Goal: Information Seeking & Learning: Compare options

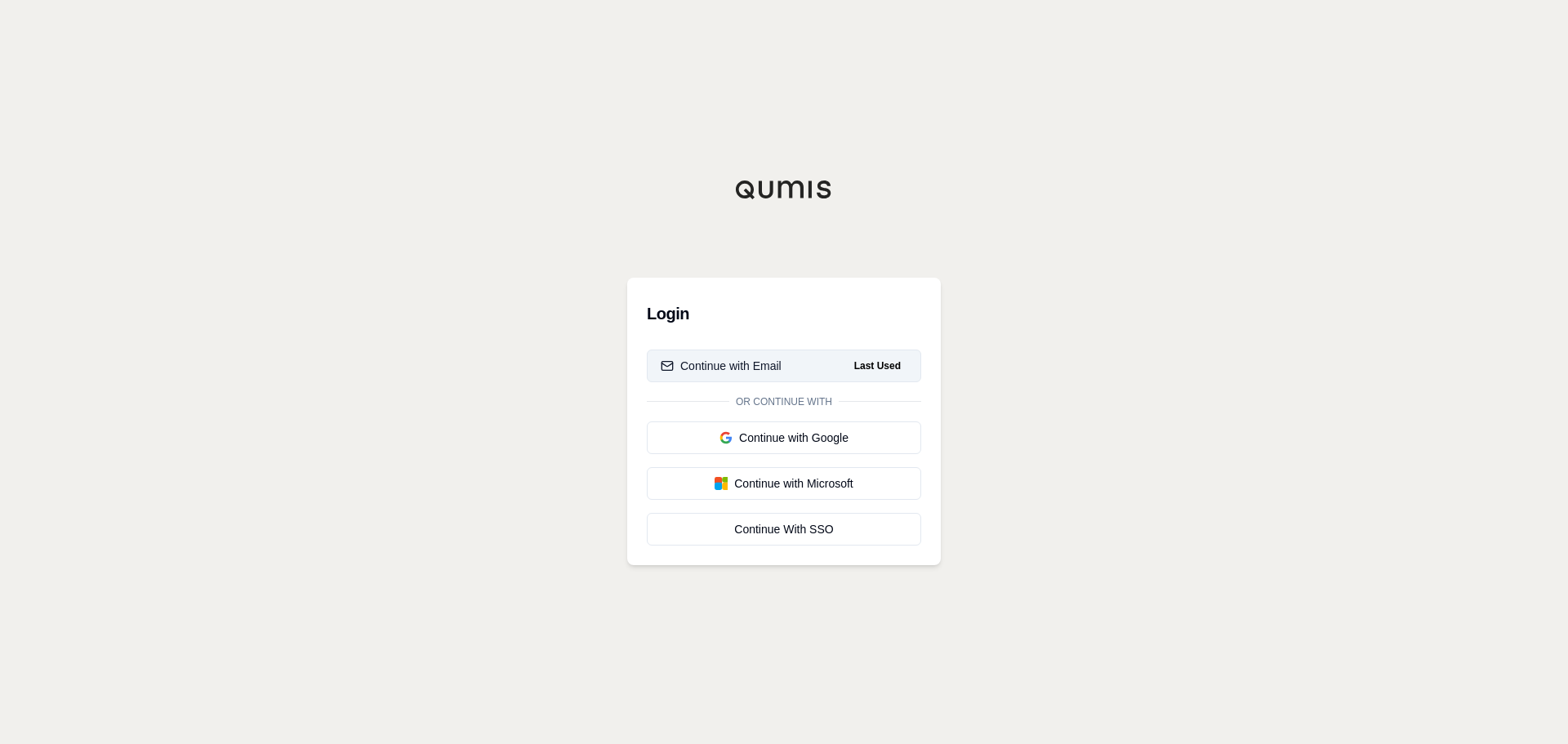
click at [880, 358] on span "Last Used" at bounding box center [877, 366] width 59 height 20
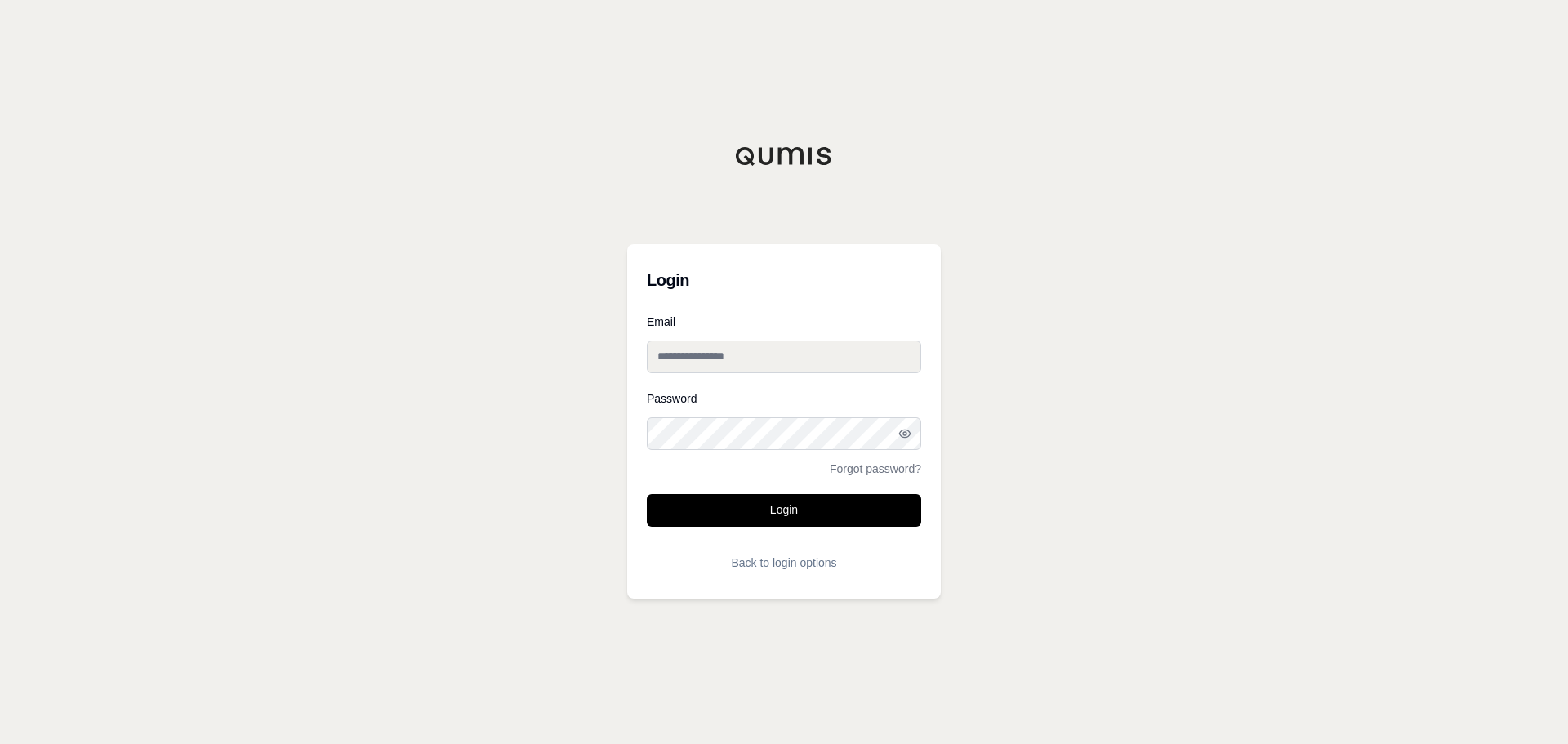
click at [867, 355] on input "Email" at bounding box center [784, 358] width 274 height 33
click at [0, 743] on com-1password-button at bounding box center [0, 744] width 0 height 0
type input "**********"
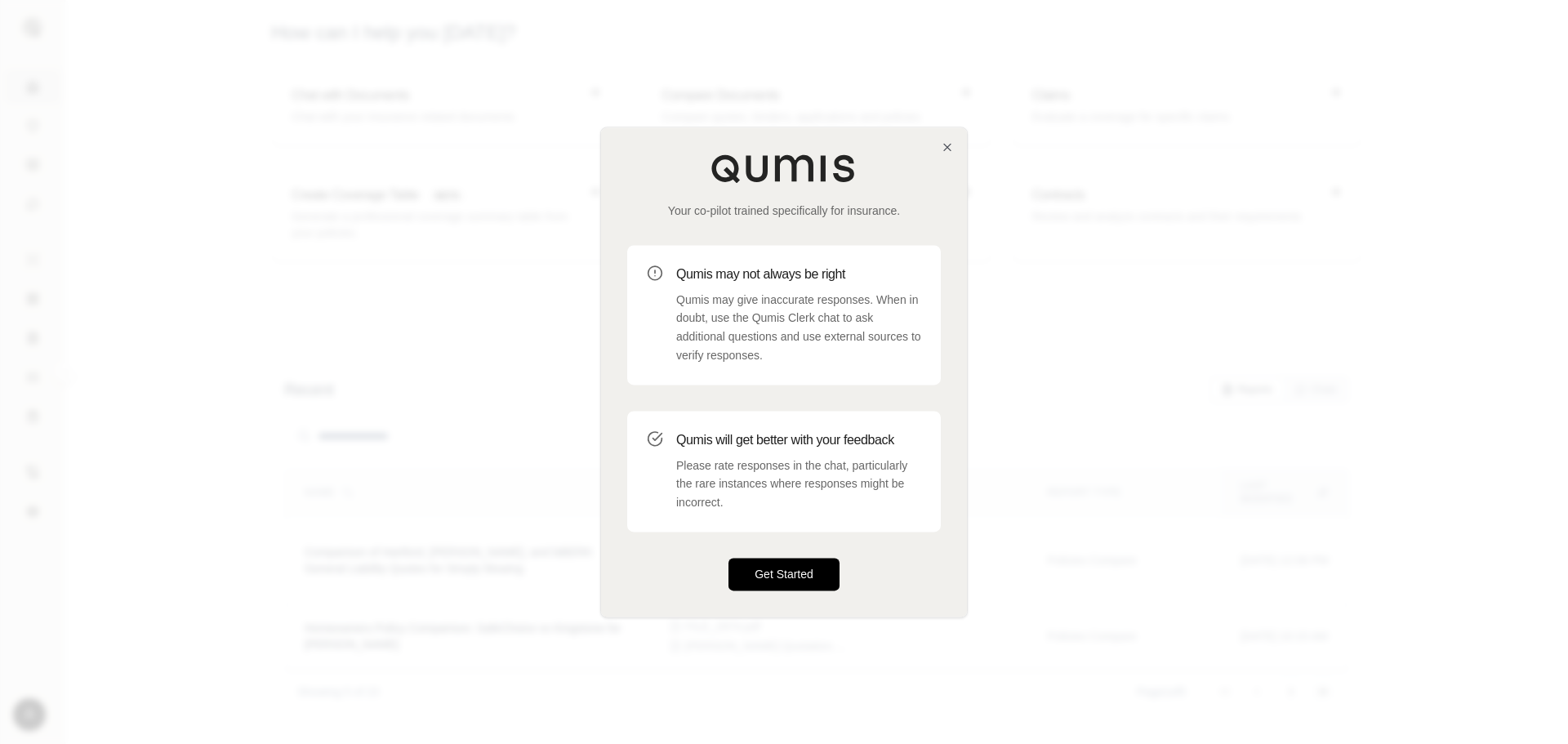
click at [795, 565] on button "Get Started" at bounding box center [784, 575] width 111 height 33
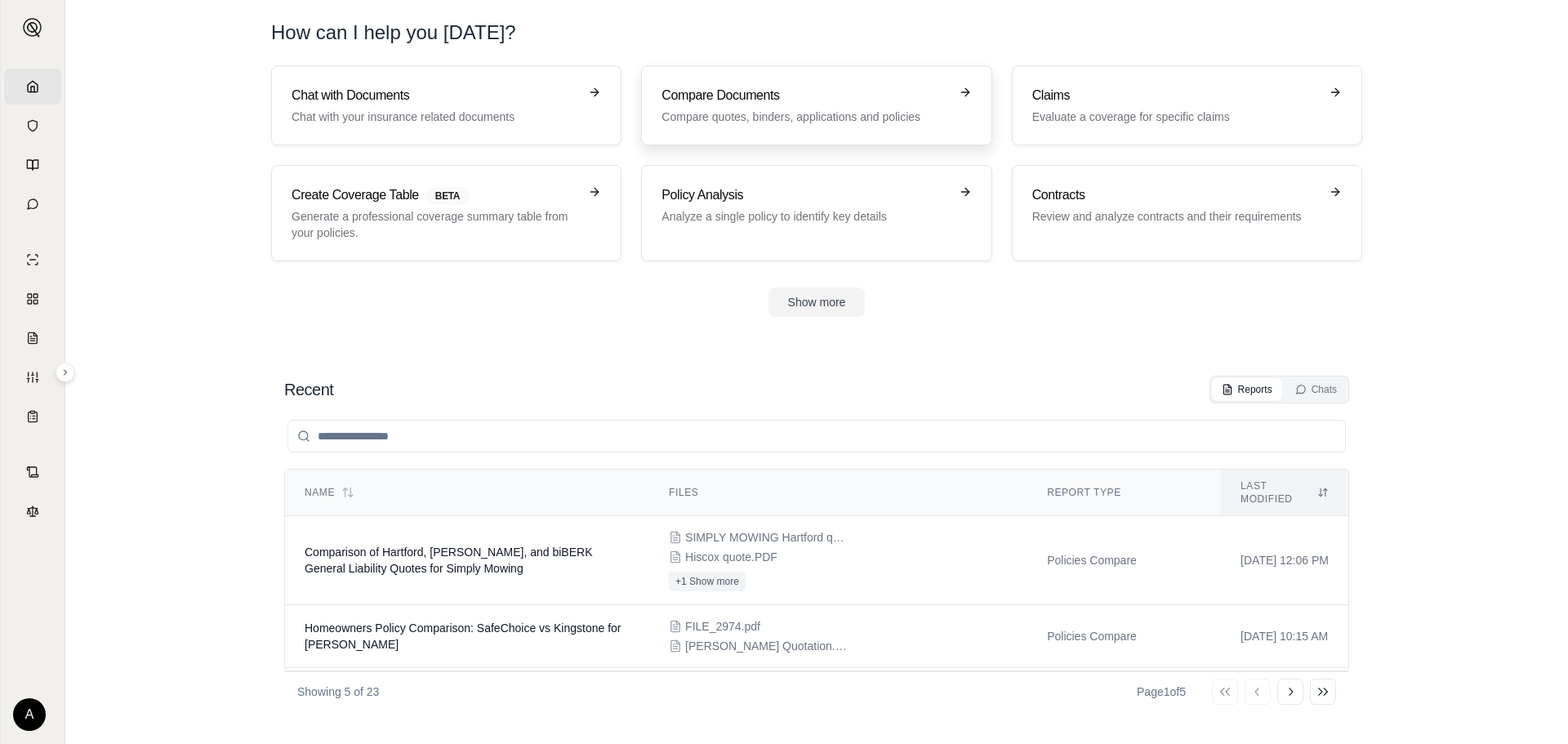
click at [826, 121] on p "Compare quotes, binders, applications and policies" at bounding box center [804, 117] width 286 height 17
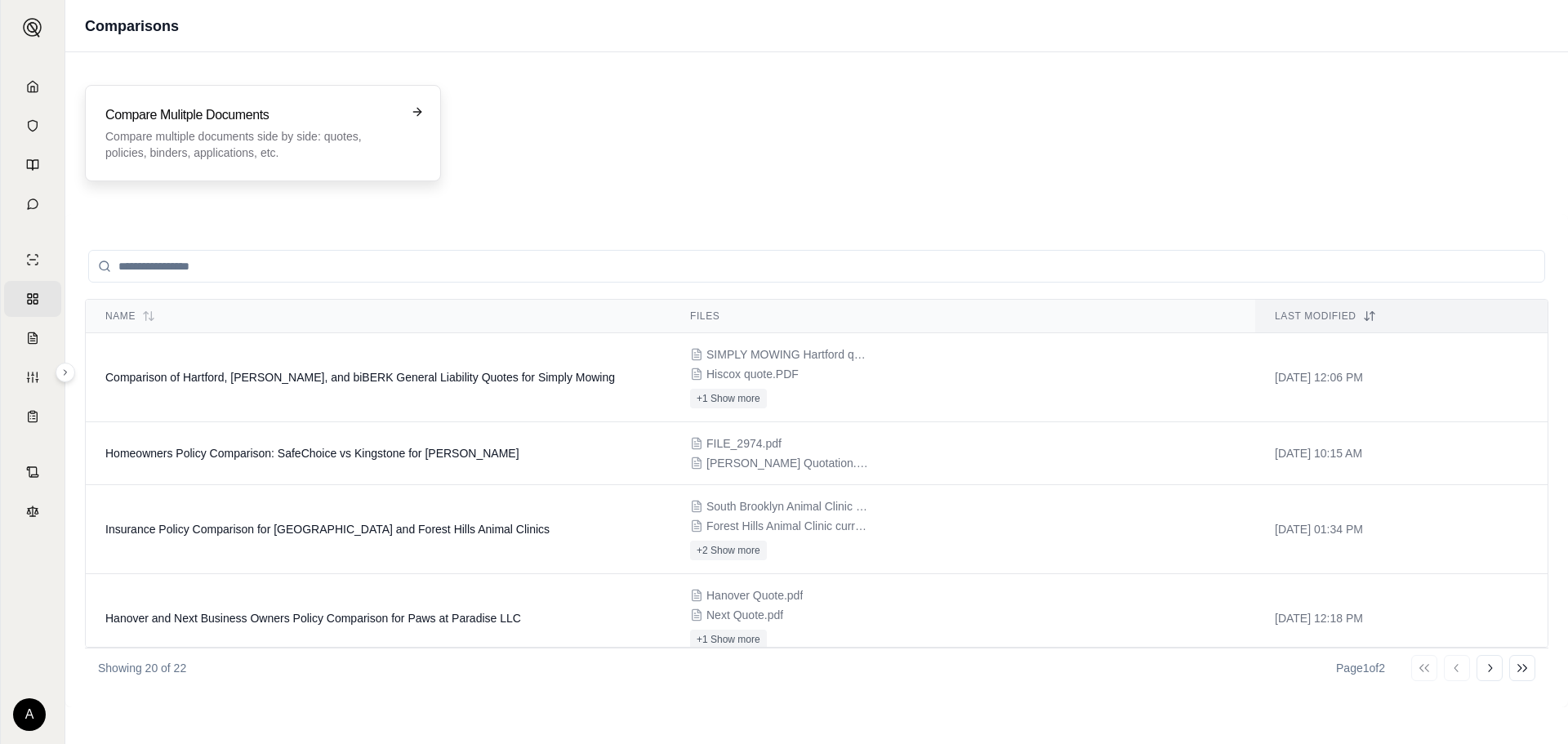
click at [299, 135] on p "Compare multiple documents side by side: quotes, policies, binders, application…" at bounding box center [252, 145] width 292 height 33
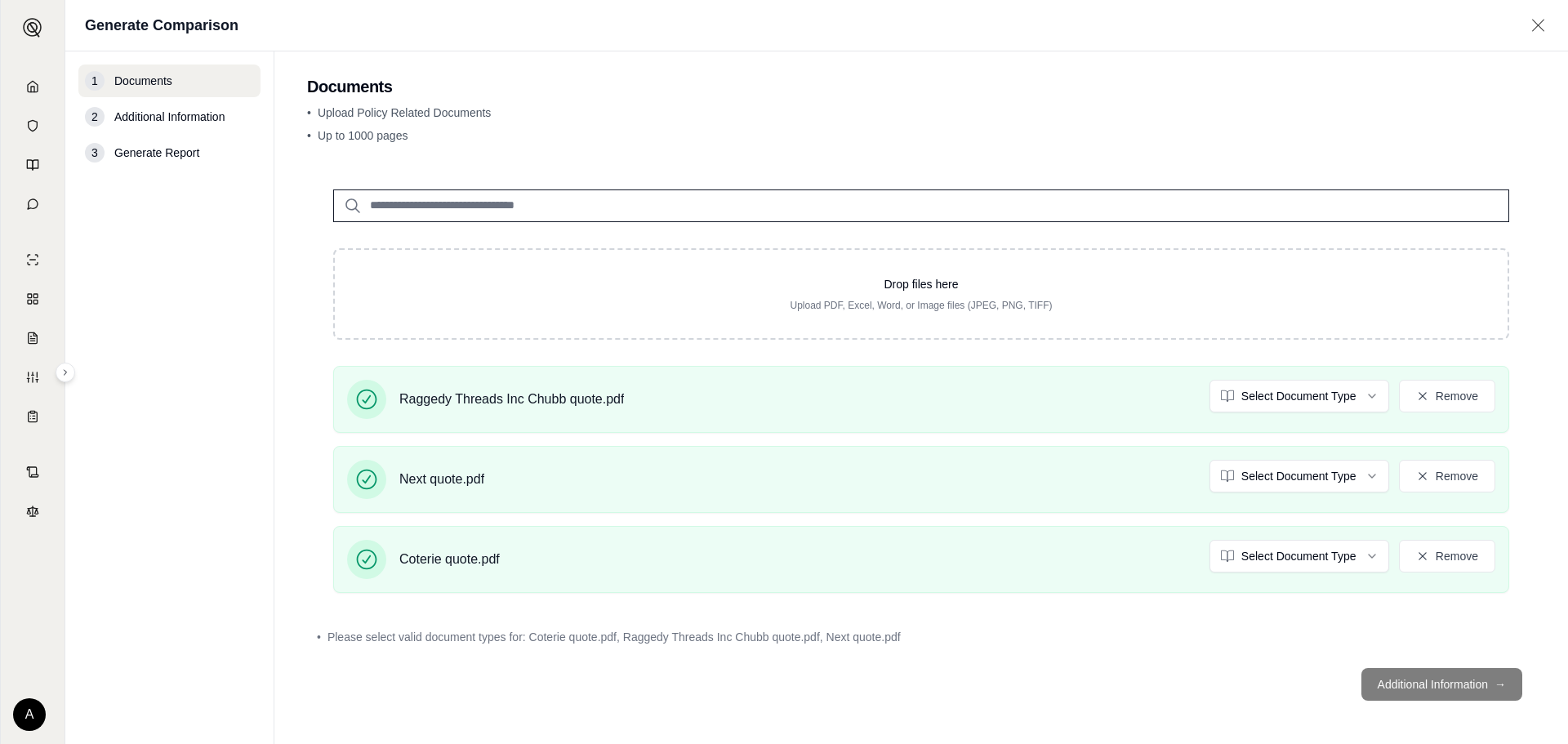
scroll to position [12, 0]
click at [981, 633] on div "• Please select valid document types for: Coterie quote.pdf, Raggedy Threads In…" at bounding box center [921, 635] width 1208 height 17
click at [1345, 552] on html "Home Vault Prompts Chats Single Policy Comparisons Claims Custom Report Coverag…" at bounding box center [784, 372] width 1568 height 744
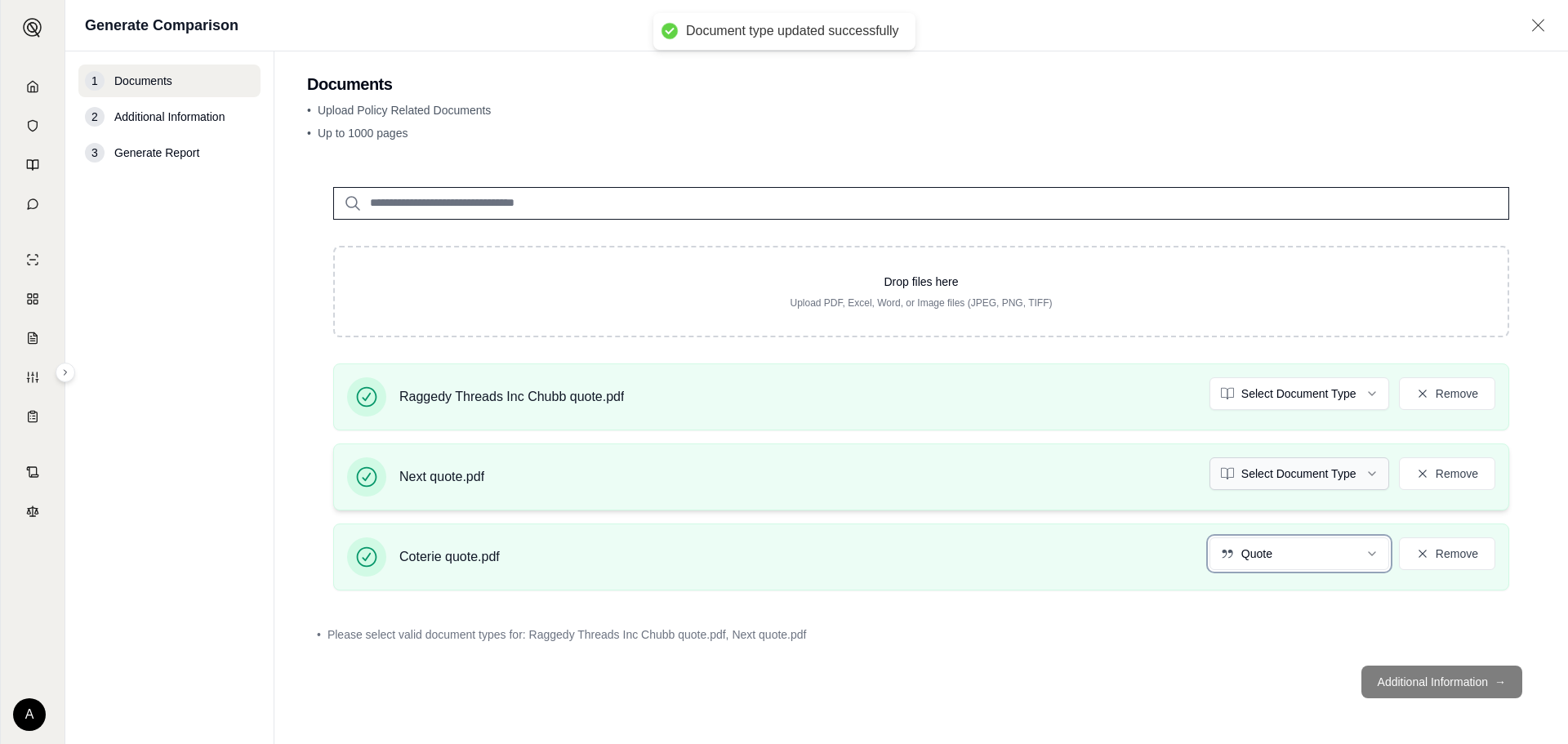
scroll to position [0, 0]
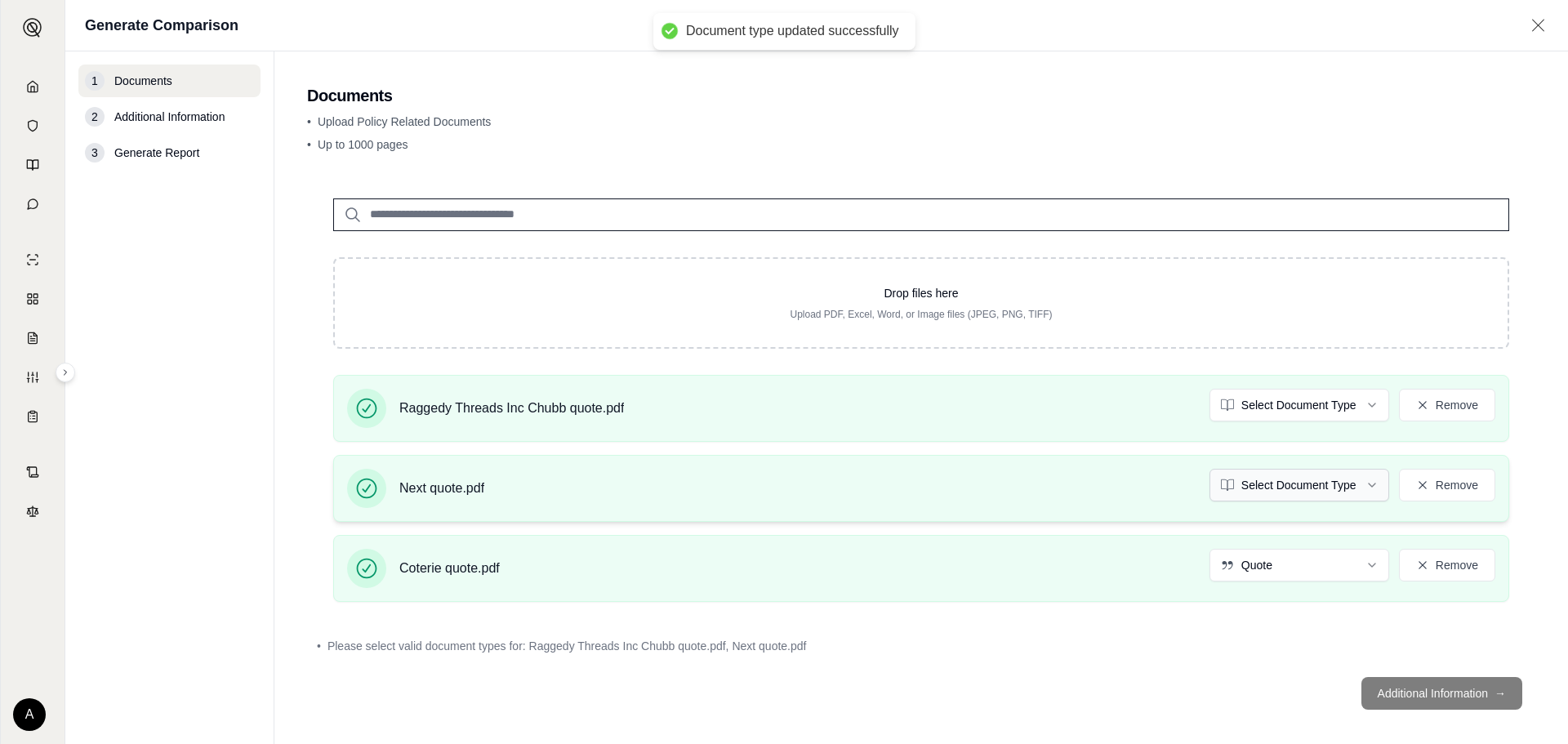
click at [1304, 486] on html "Document type updated successfully Home Vault Prompts Chats Single Policy Compa…" at bounding box center [784, 372] width 1568 height 744
click at [1313, 408] on html "Document type updated successfully Home Vault Prompts Chats Single Policy Compa…" at bounding box center [784, 372] width 1568 height 744
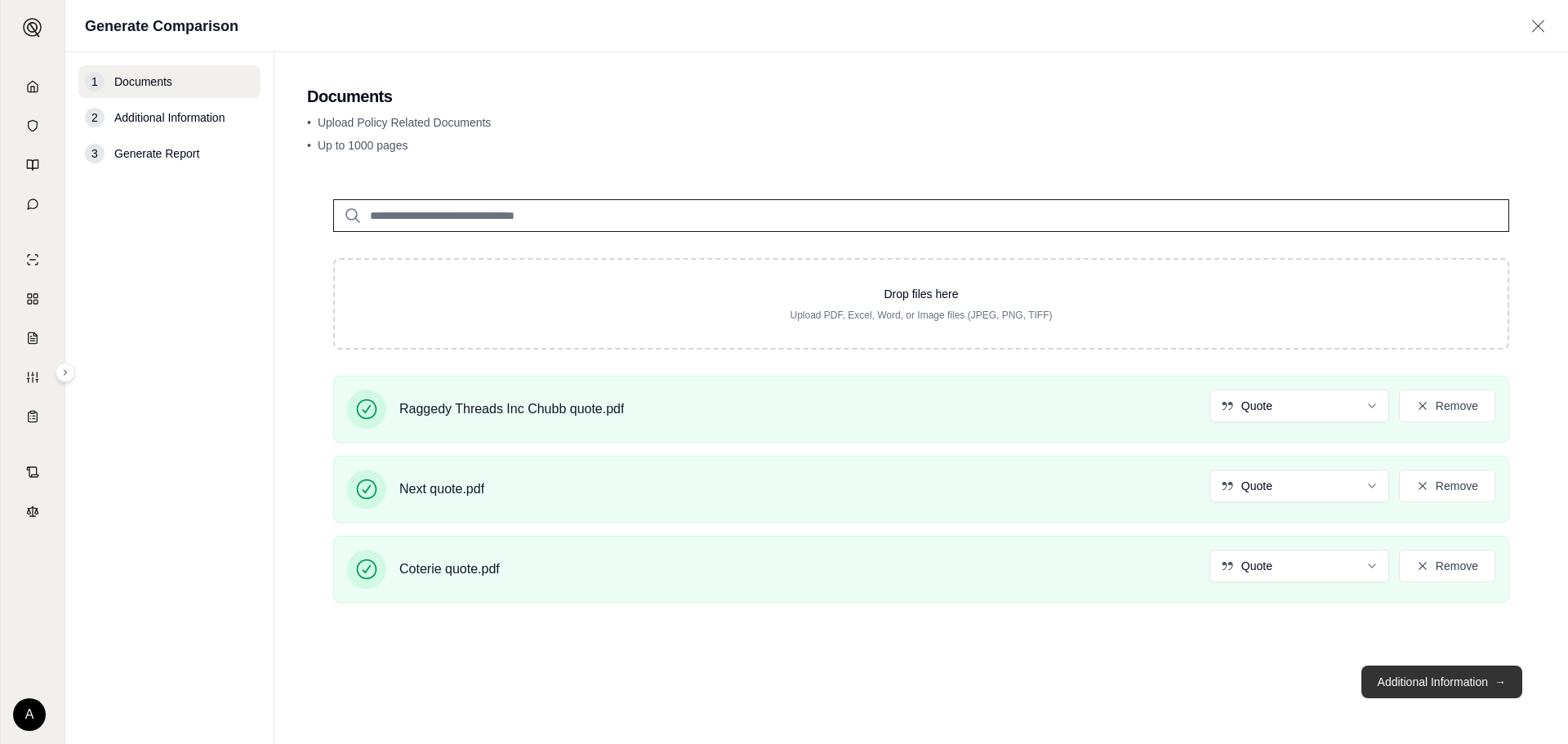
click at [1423, 690] on button "Additional Information →" at bounding box center [1441, 682] width 161 height 33
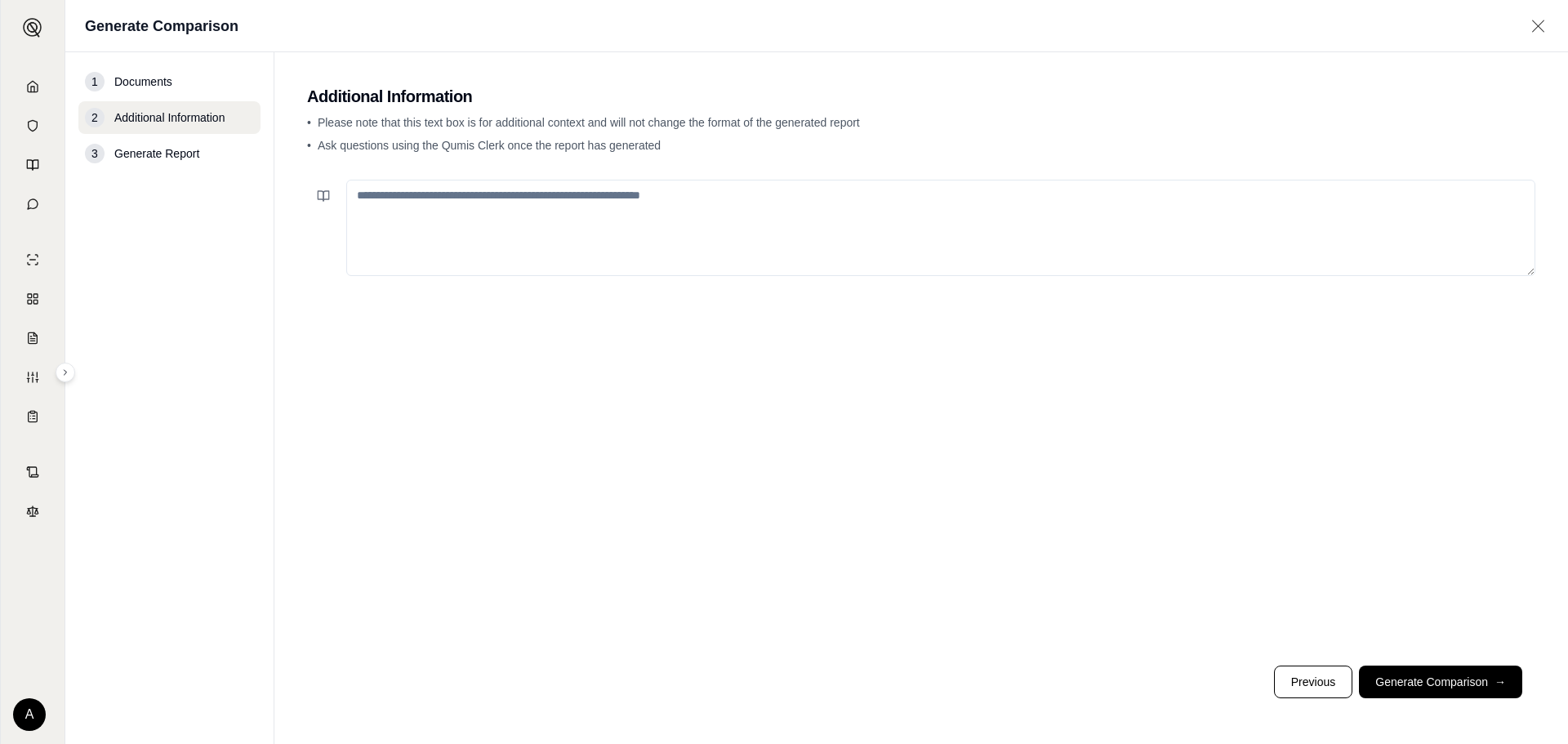
click at [424, 209] on textarea at bounding box center [940, 228] width 1189 height 97
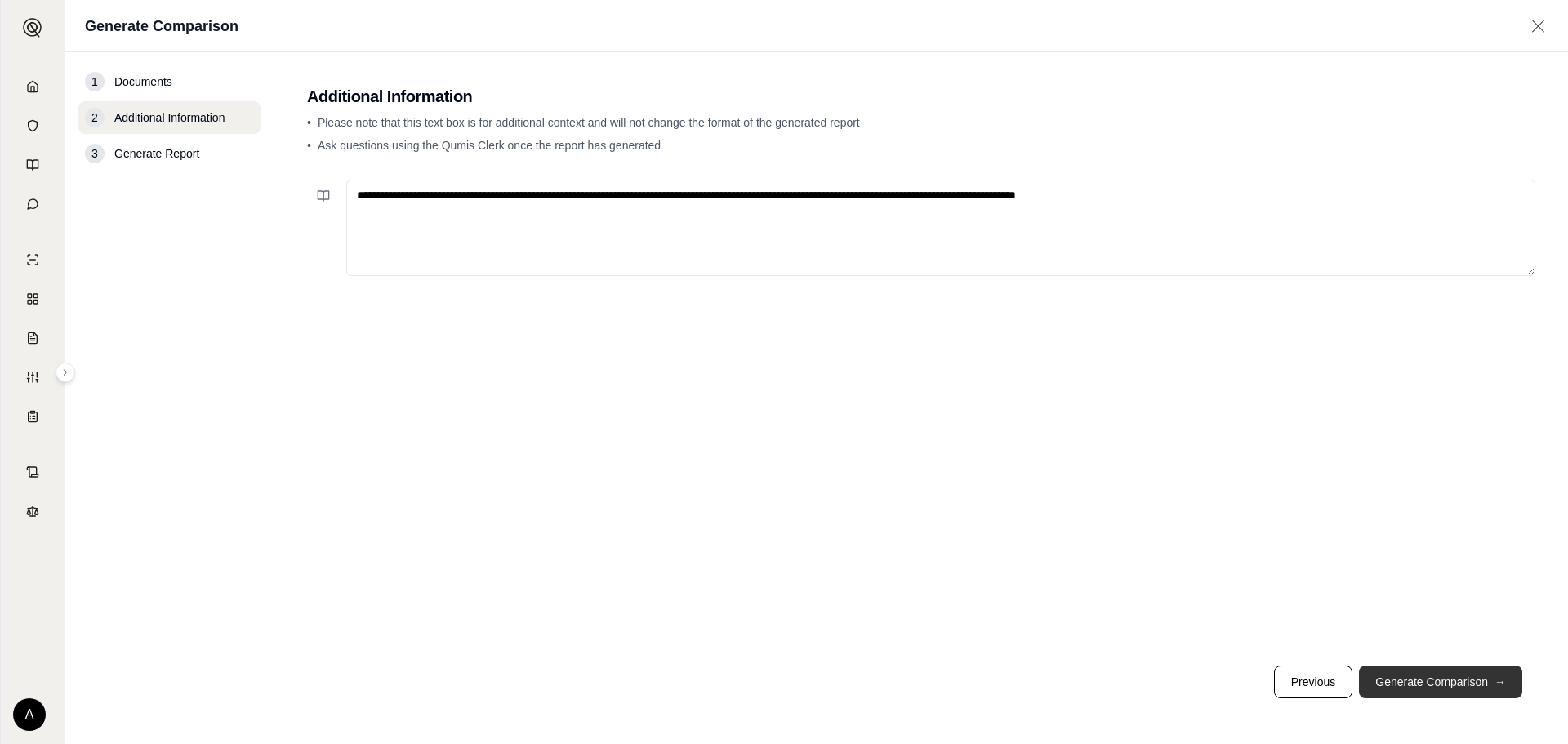
type textarea "**********"
click at [1415, 681] on button "Generate Comparison →" at bounding box center [1440, 682] width 163 height 33
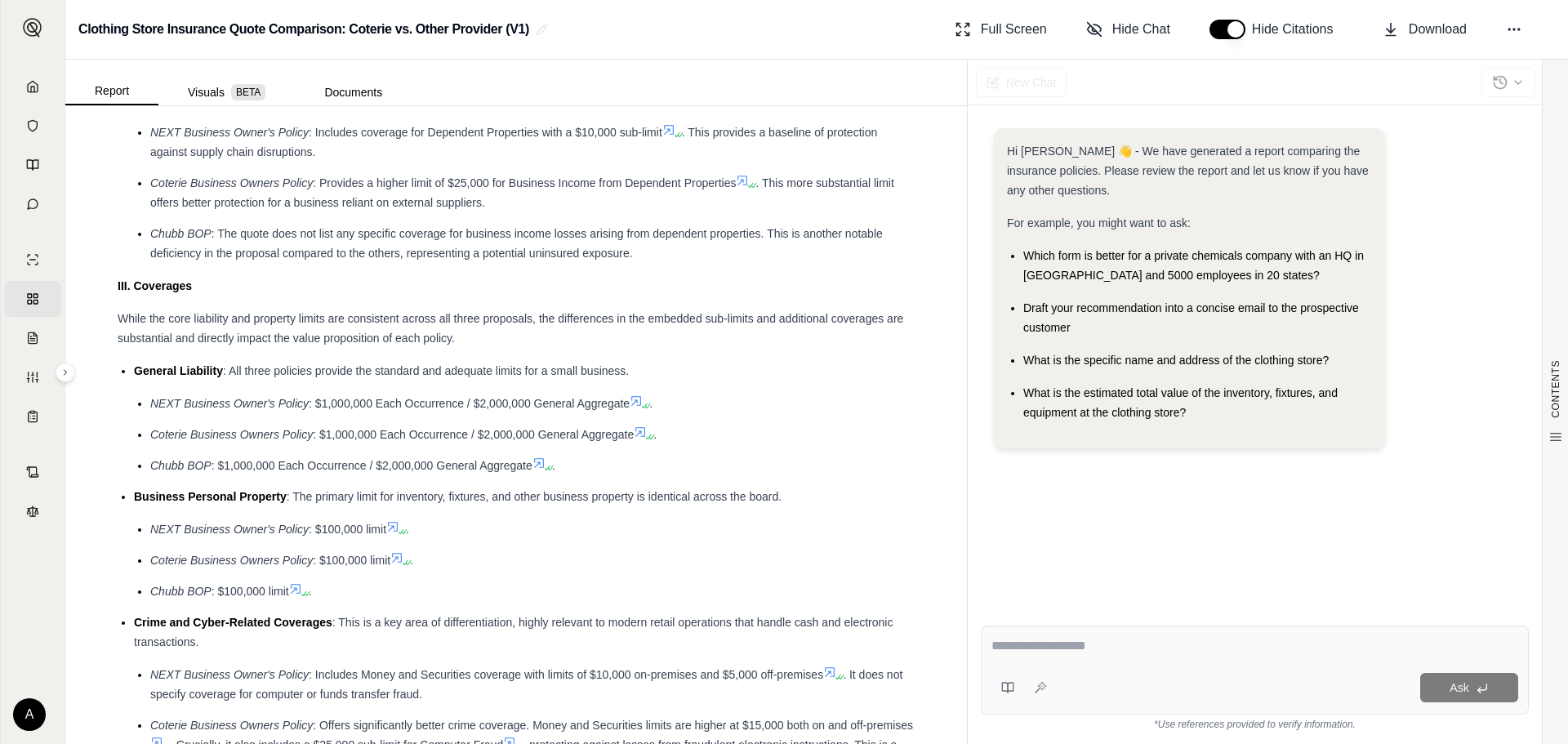
scroll to position [2069, 0]
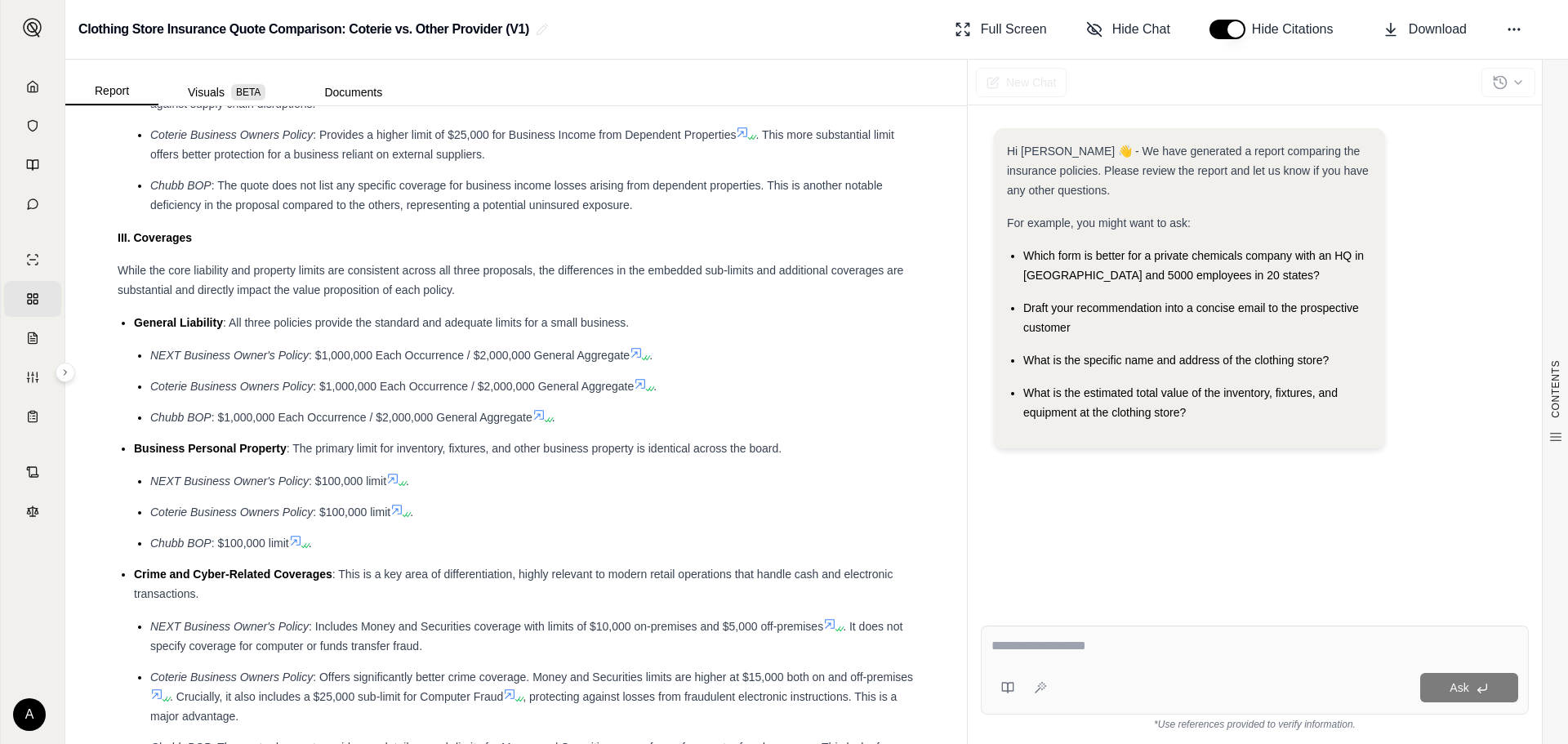
click at [395, 476] on icon at bounding box center [393, 479] width 13 height 13
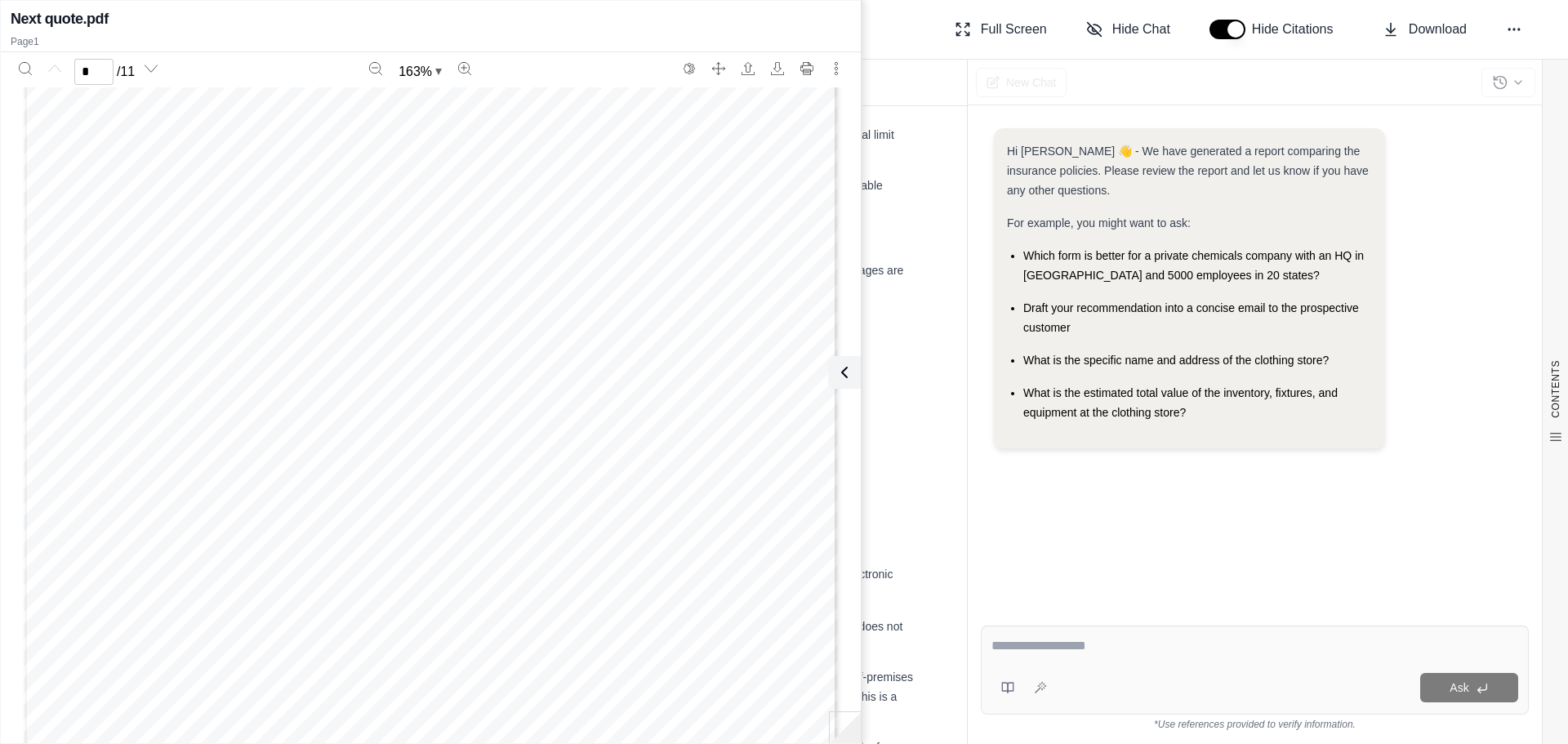
scroll to position [0, 0]
type input "*"
click at [911, 55] on div "Clothing Store Insurance Quote Comparison: Coterie vs. Other Provider (V1) Full…" at bounding box center [816, 30] width 1502 height 59
click at [856, 374] on button at bounding box center [841, 372] width 33 height 33
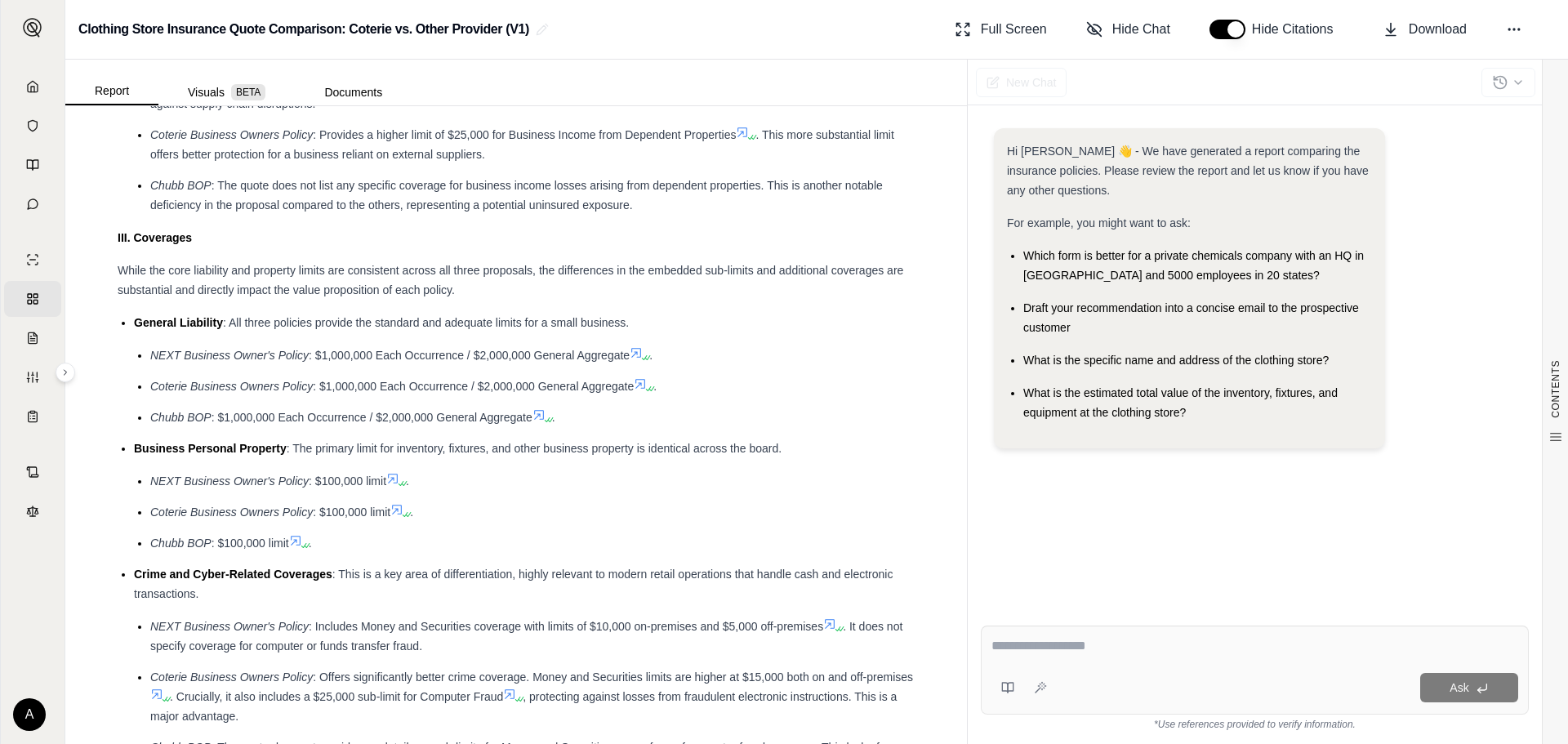
click at [1082, 646] on textarea at bounding box center [1254, 647] width 527 height 20
type textarea "**********"
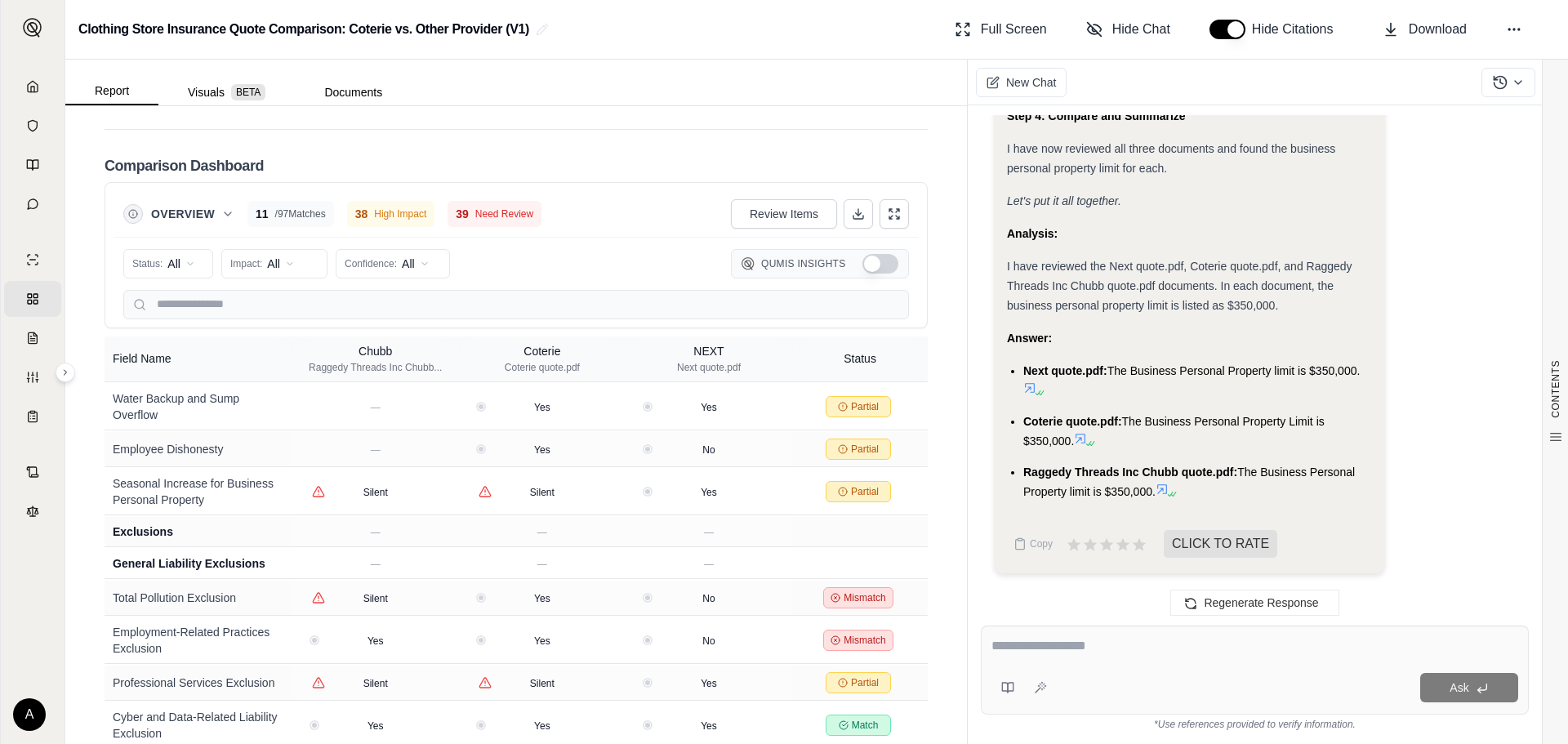
scroll to position [2724, 0]
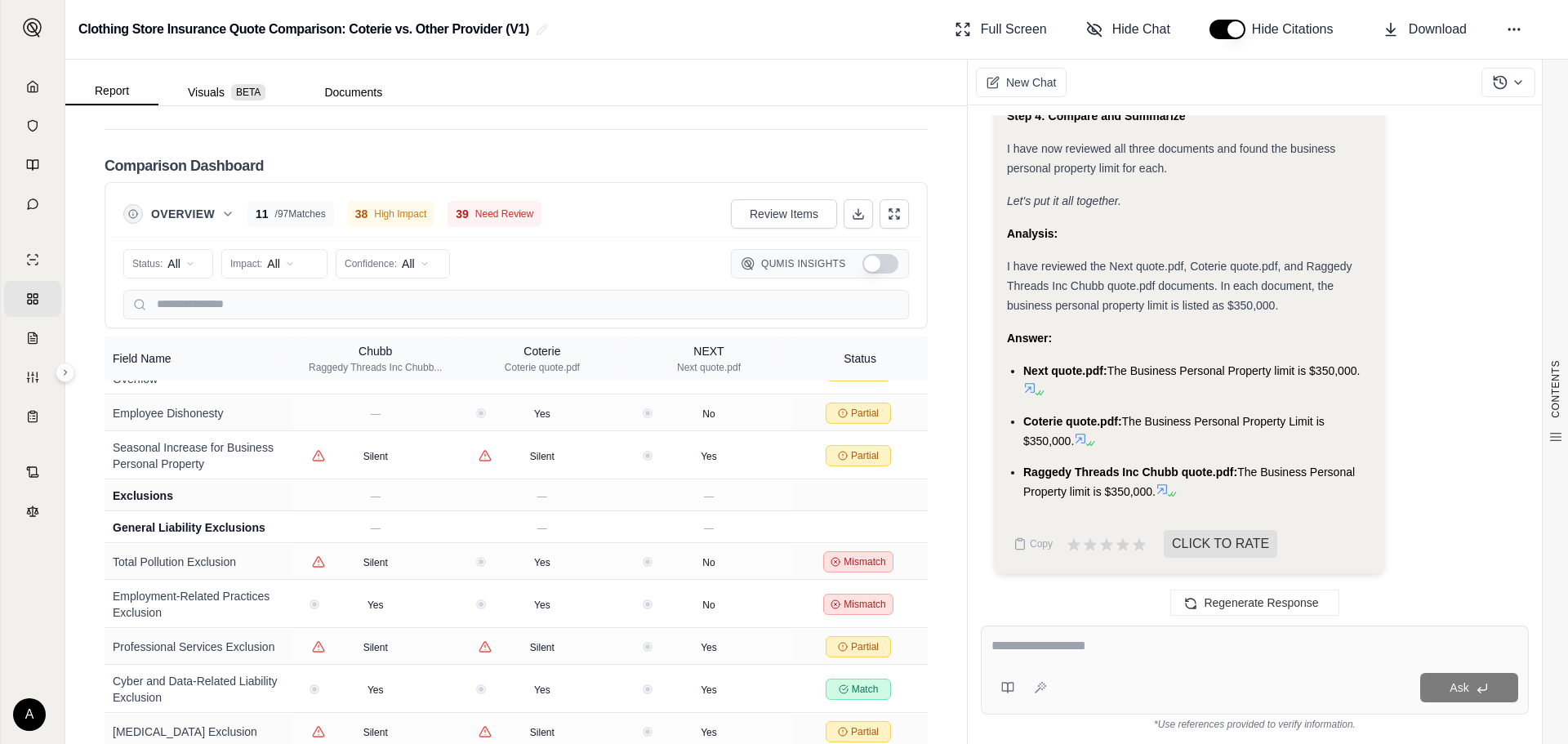
click at [876, 254] on button "Show Qumis Insights" at bounding box center [881, 264] width 36 height 20
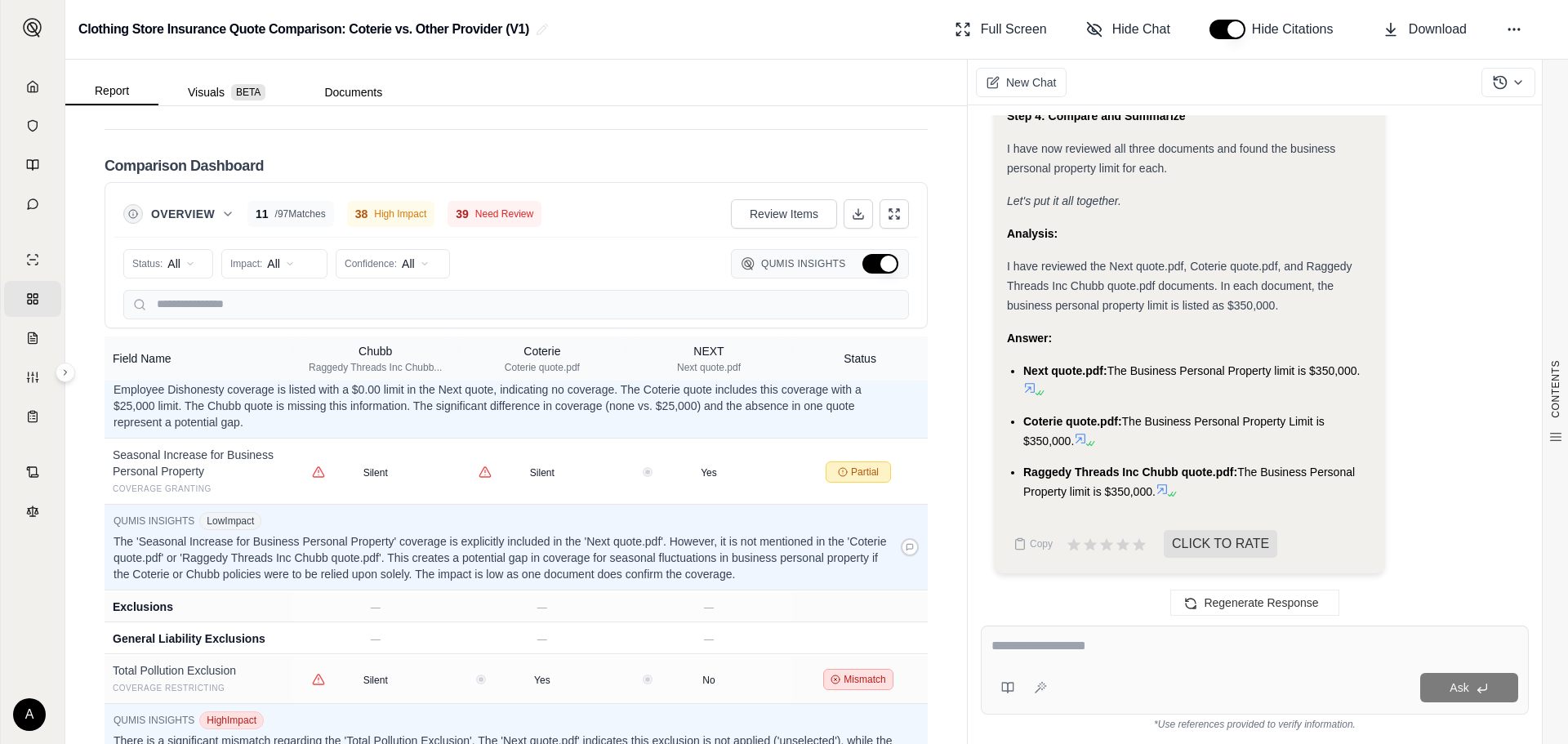
scroll to position [7129, 0]
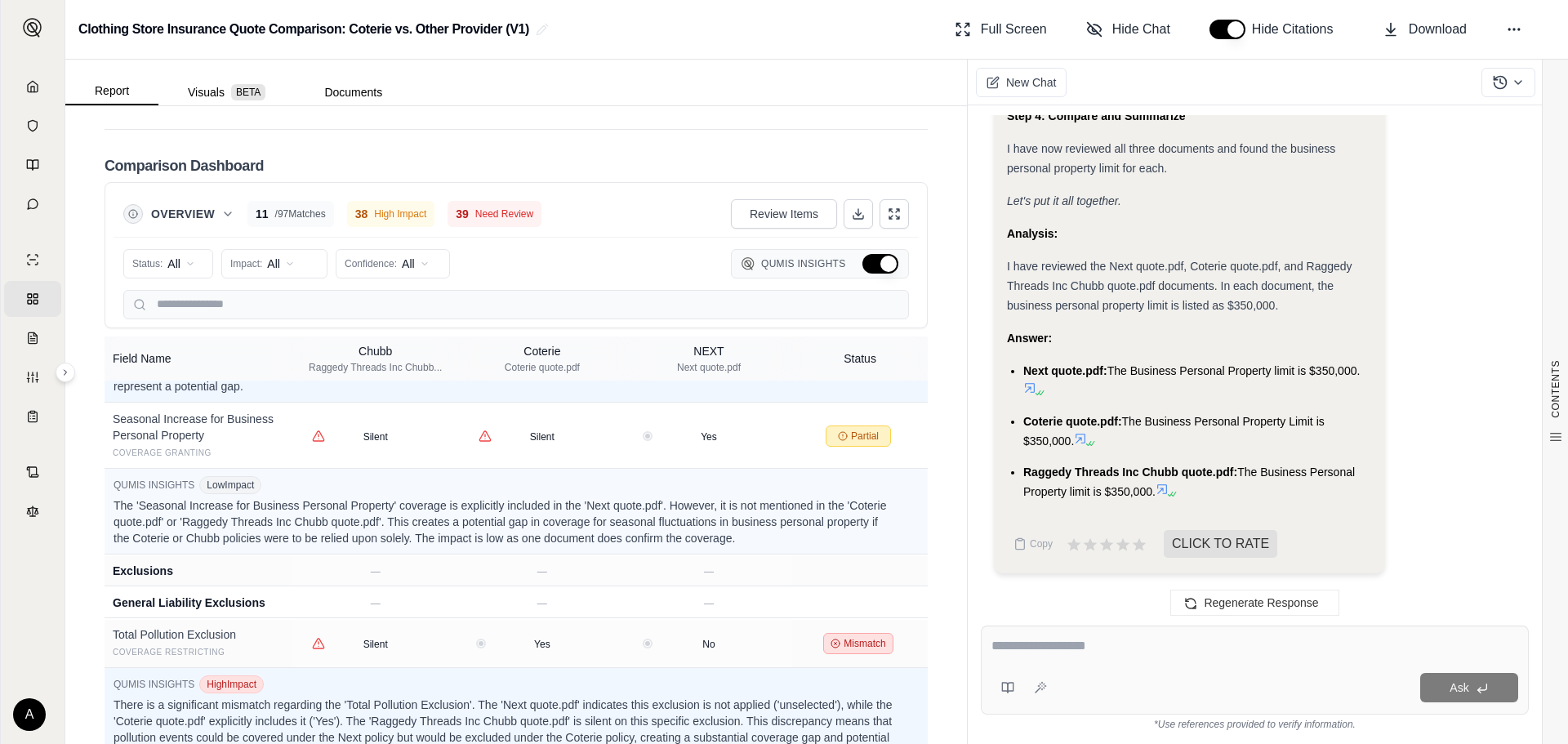
click at [864, 254] on button "Hide Qumis Insights" at bounding box center [881, 264] width 36 height 20
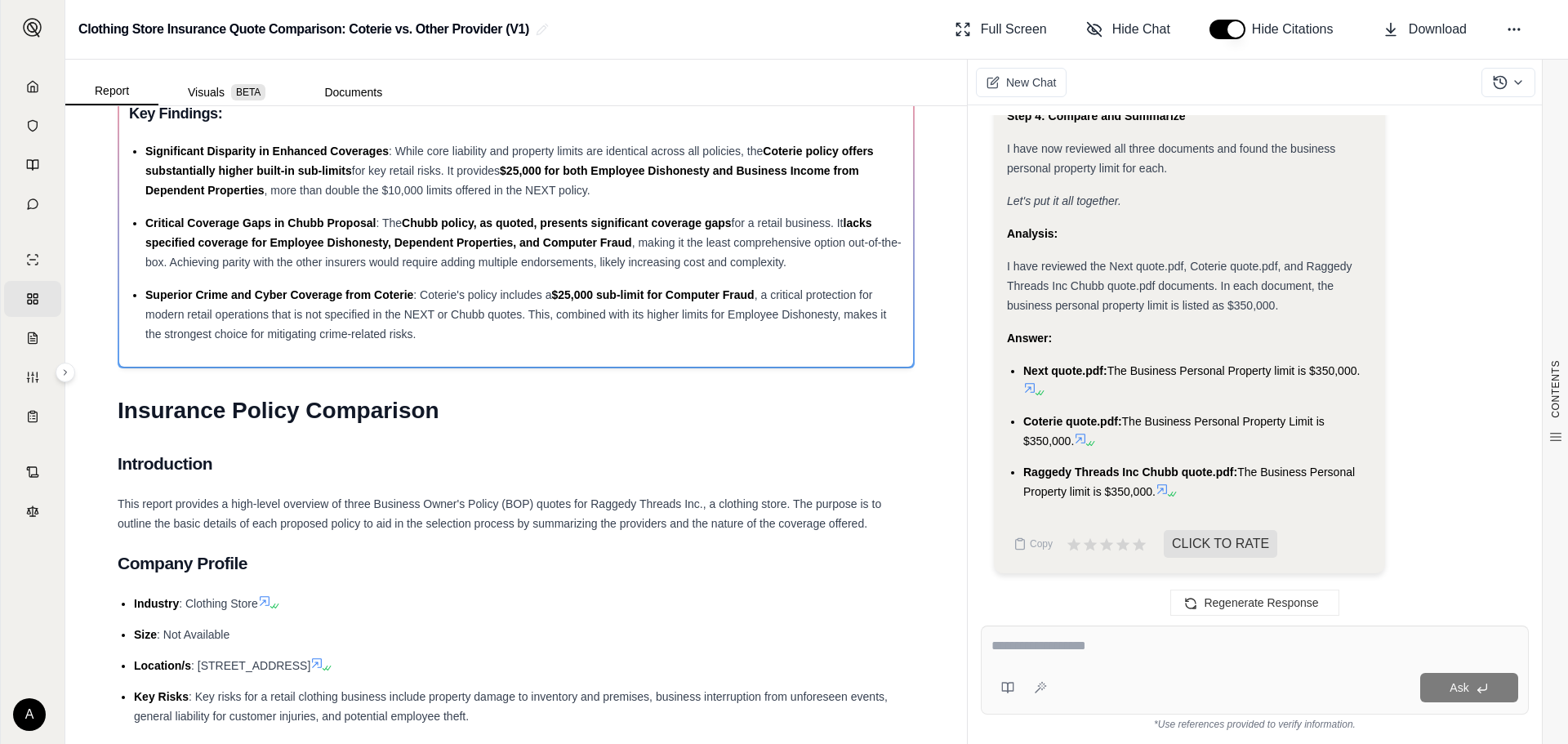
scroll to position [0, 0]
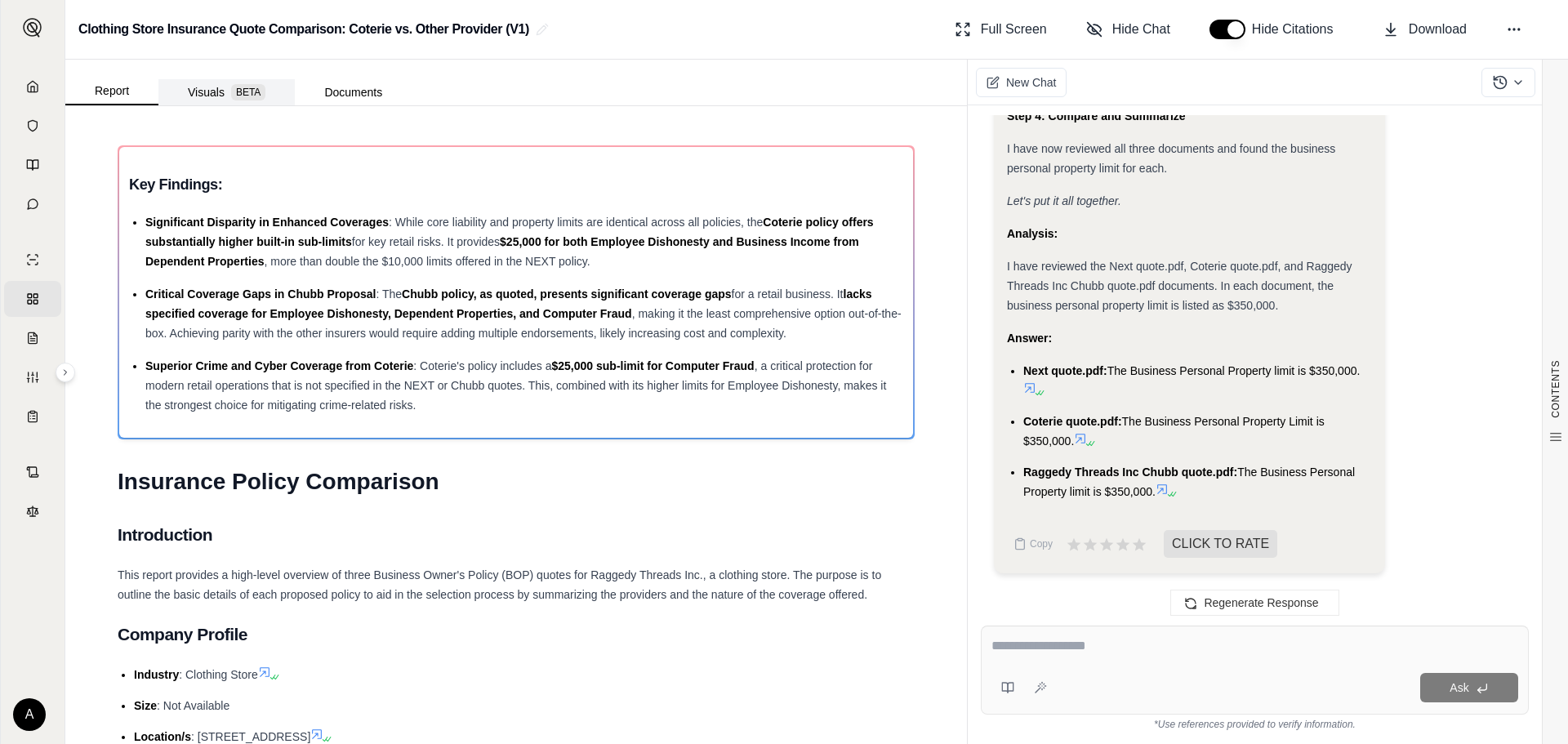
click at [230, 93] on button "Visuals BETA" at bounding box center [226, 92] width 136 height 26
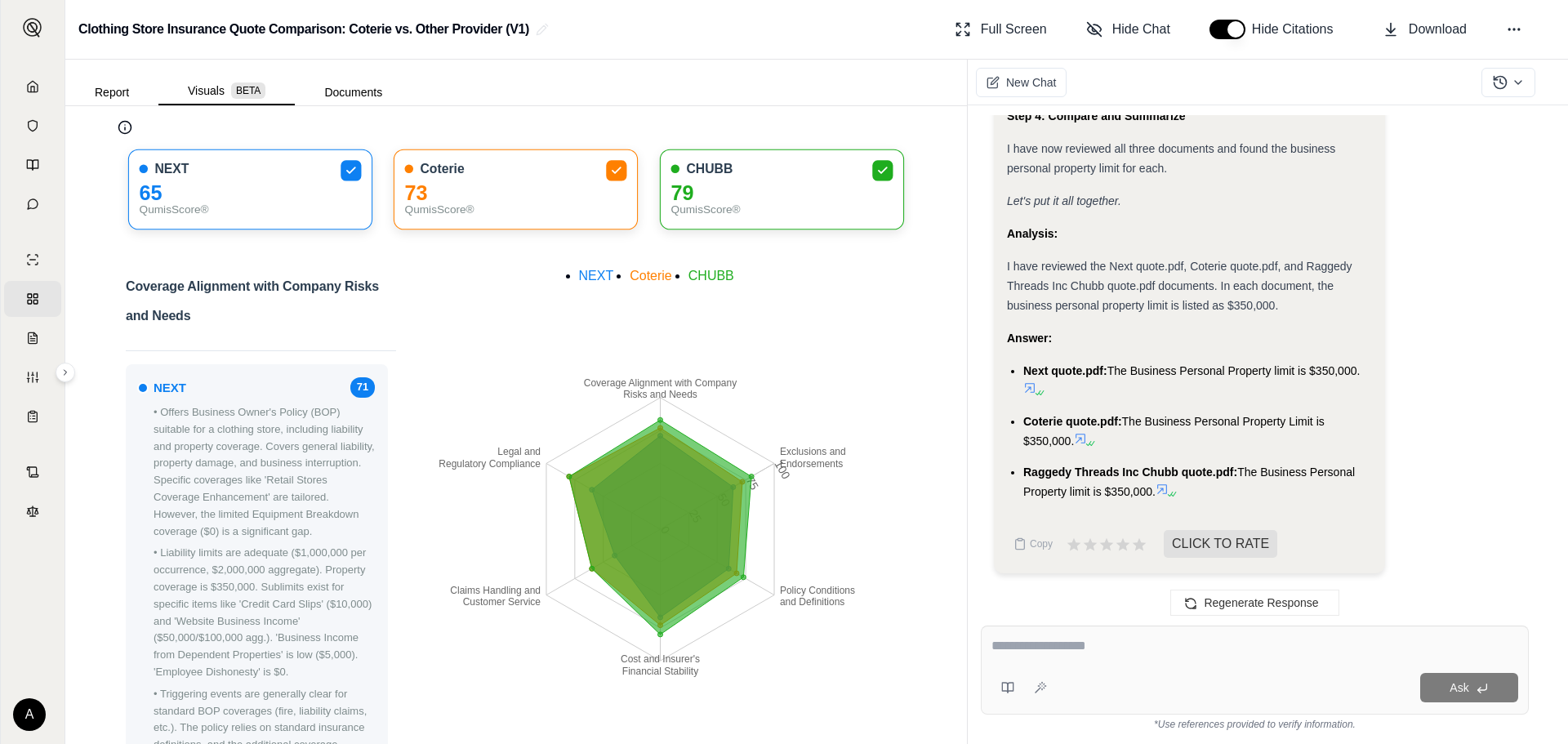
scroll to position [109, 0]
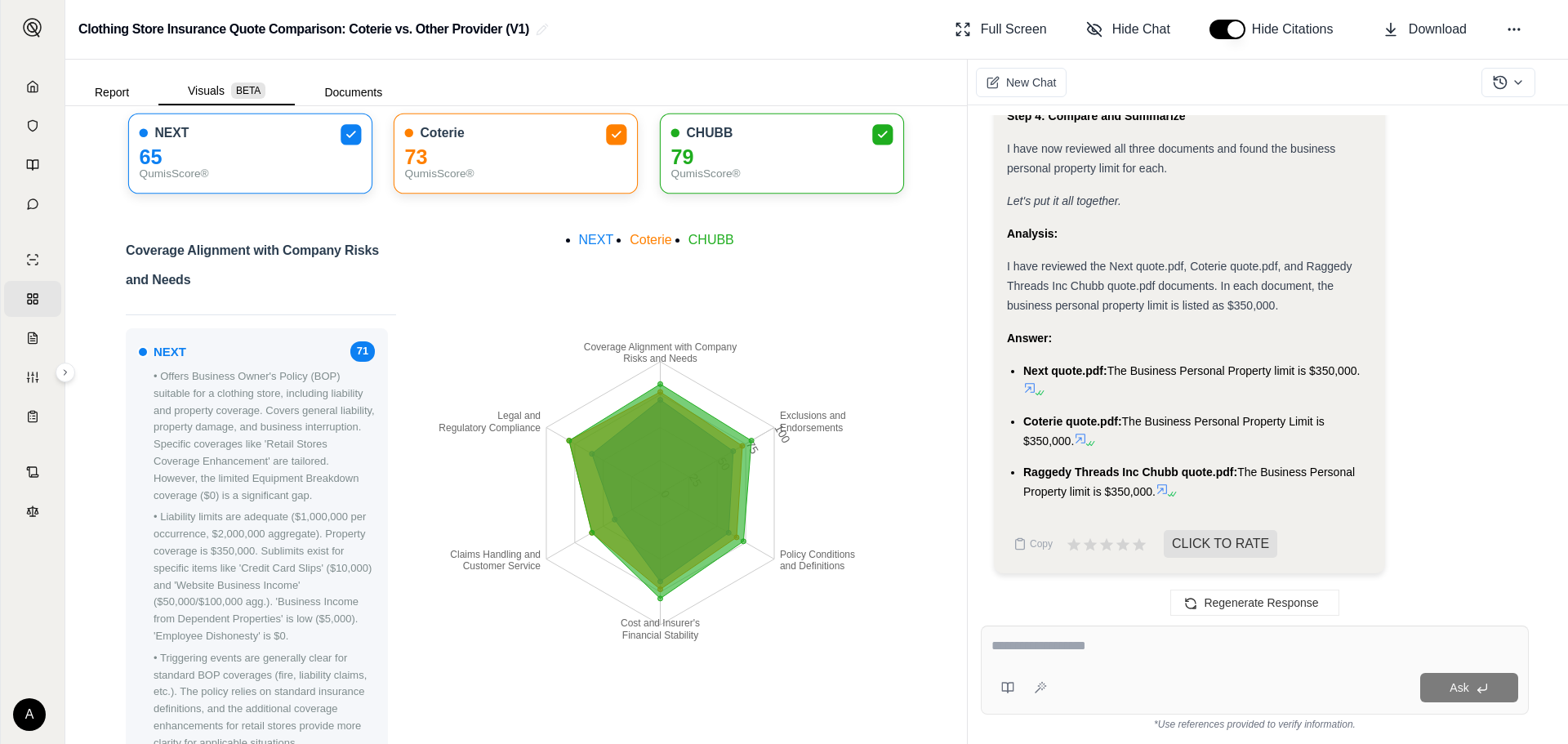
click at [520, 415] on tspan "Legal and" at bounding box center [519, 417] width 43 height 12
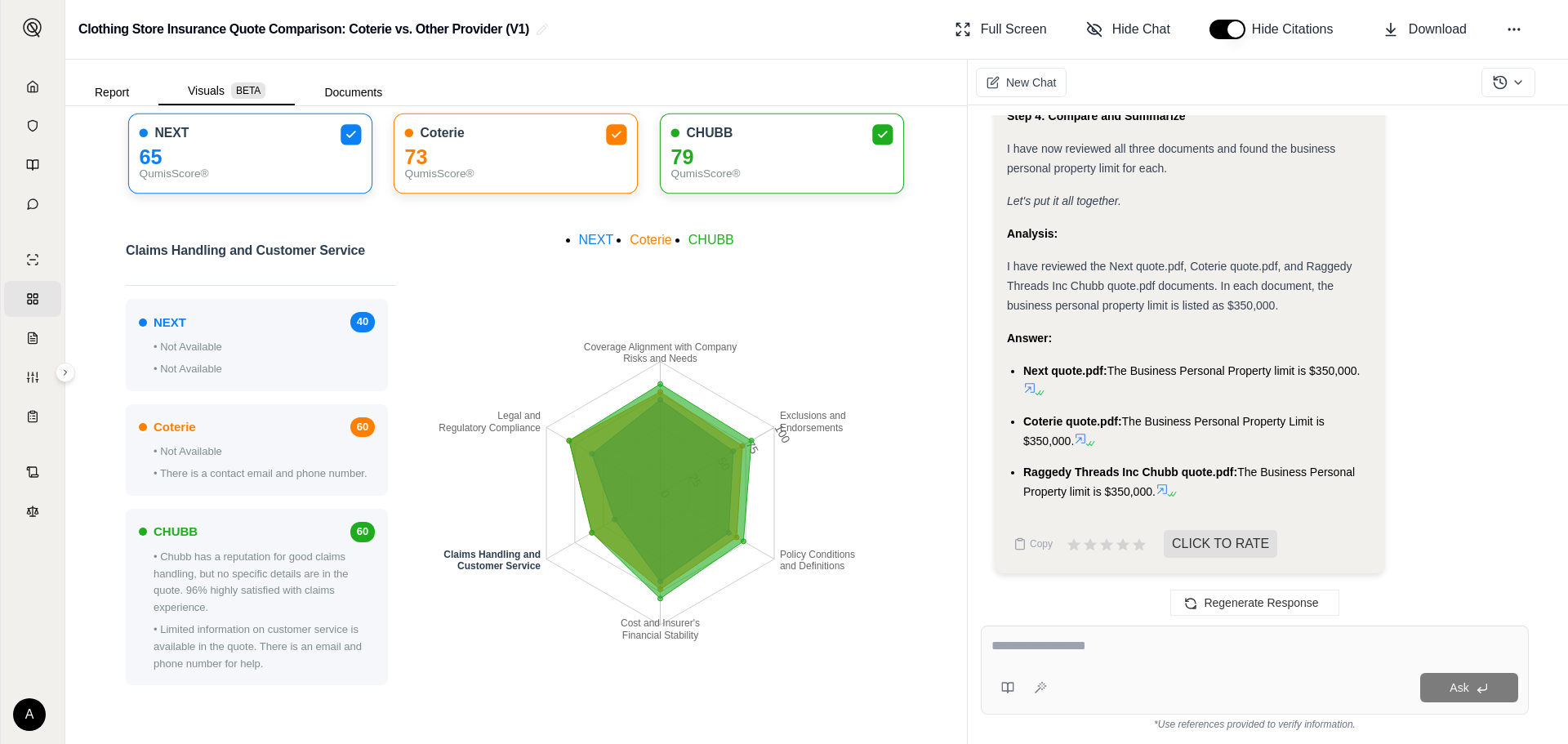
scroll to position [0, 0]
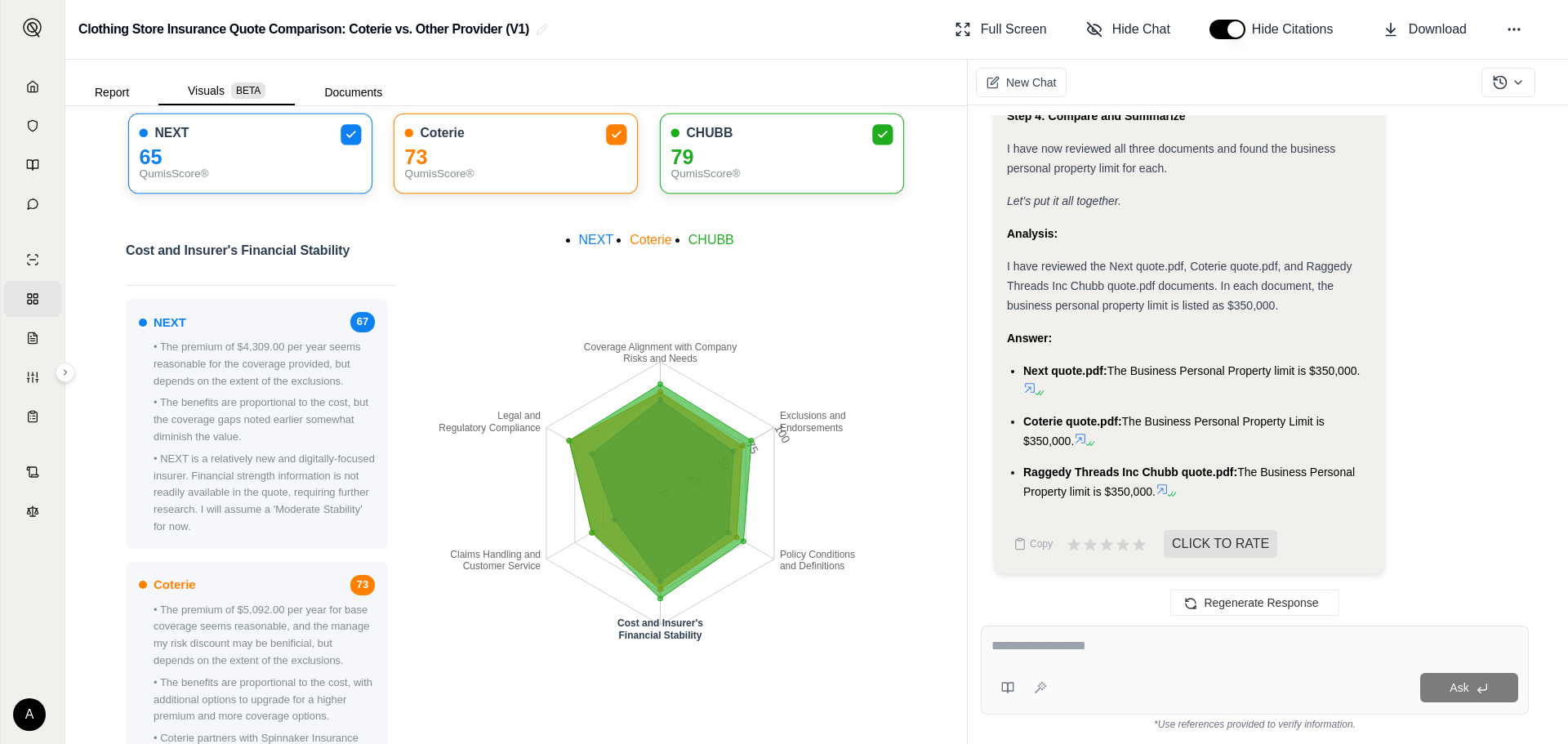
click at [665, 639] on tspan "Financial Stability" at bounding box center [660, 636] width 83 height 12
click at [664, 582] on icon at bounding box center [660, 492] width 182 height 215
click at [658, 603] on icon "Coverage Alignment with Company Risks and Needs Exclusions and Endorsements Pol…" at bounding box center [660, 493] width 488 height 531
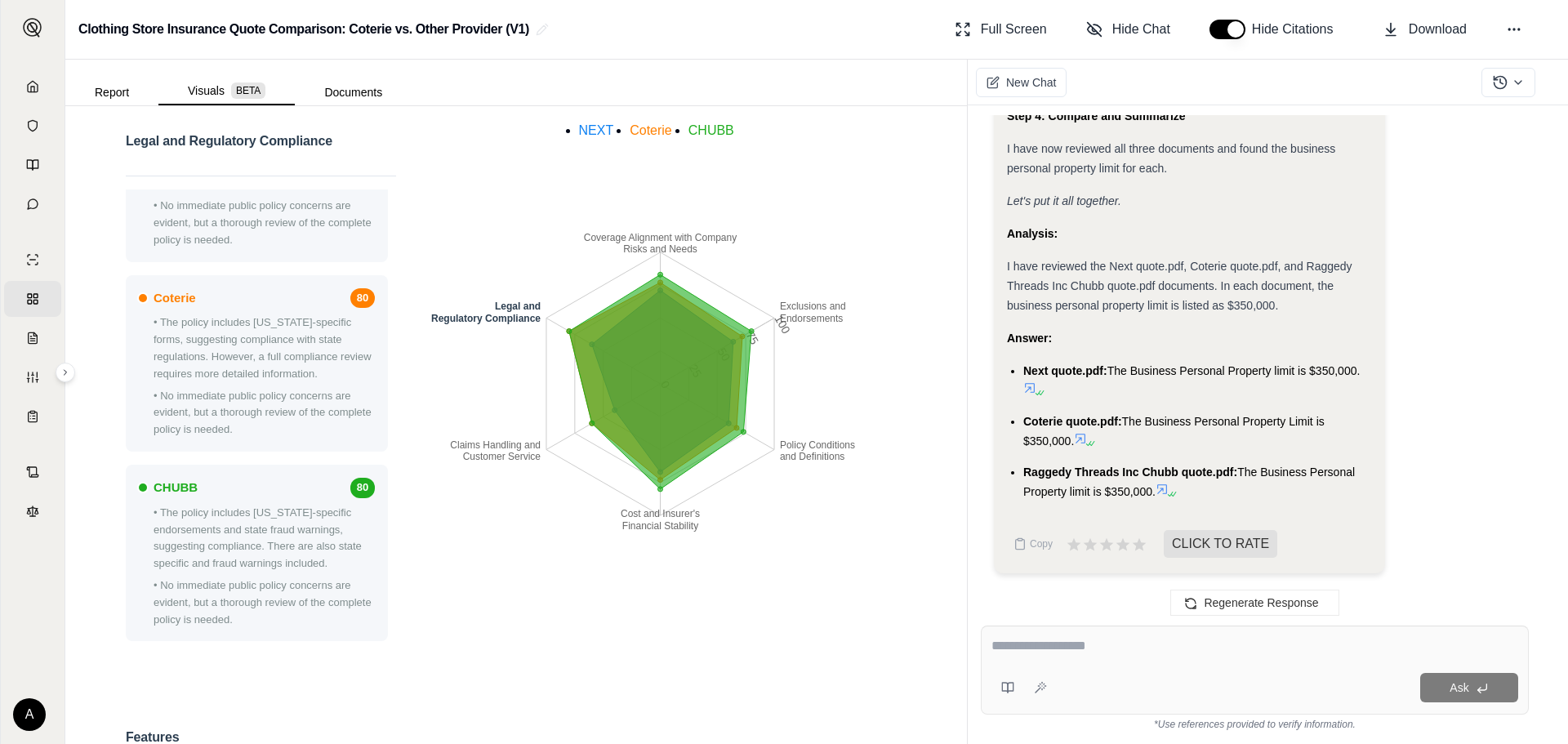
scroll to position [597, 0]
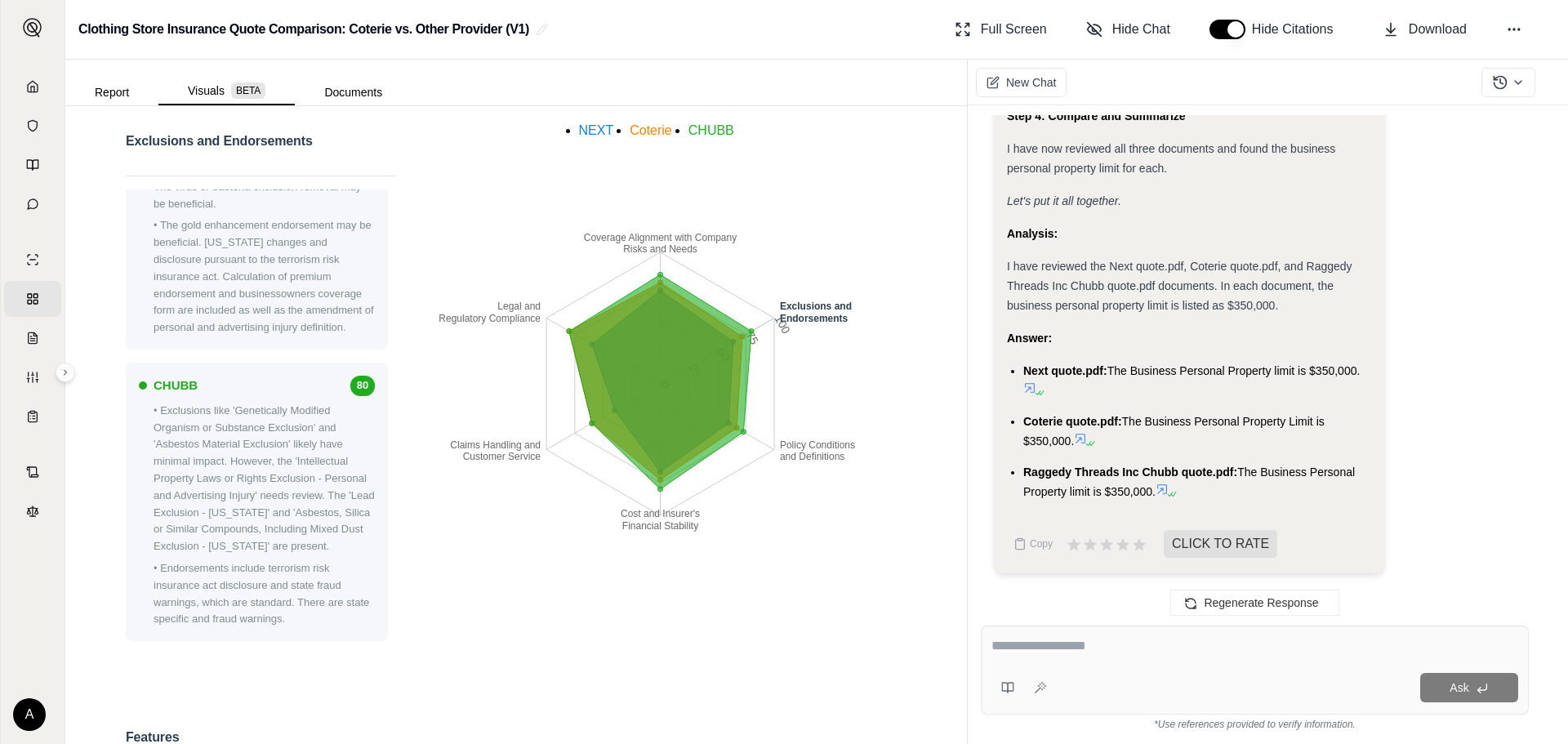
click at [804, 326] on icon "Coverage Alignment with Company Risks and Needs Exclusions and Endorsements Pol…" at bounding box center [660, 383] width 488 height 531
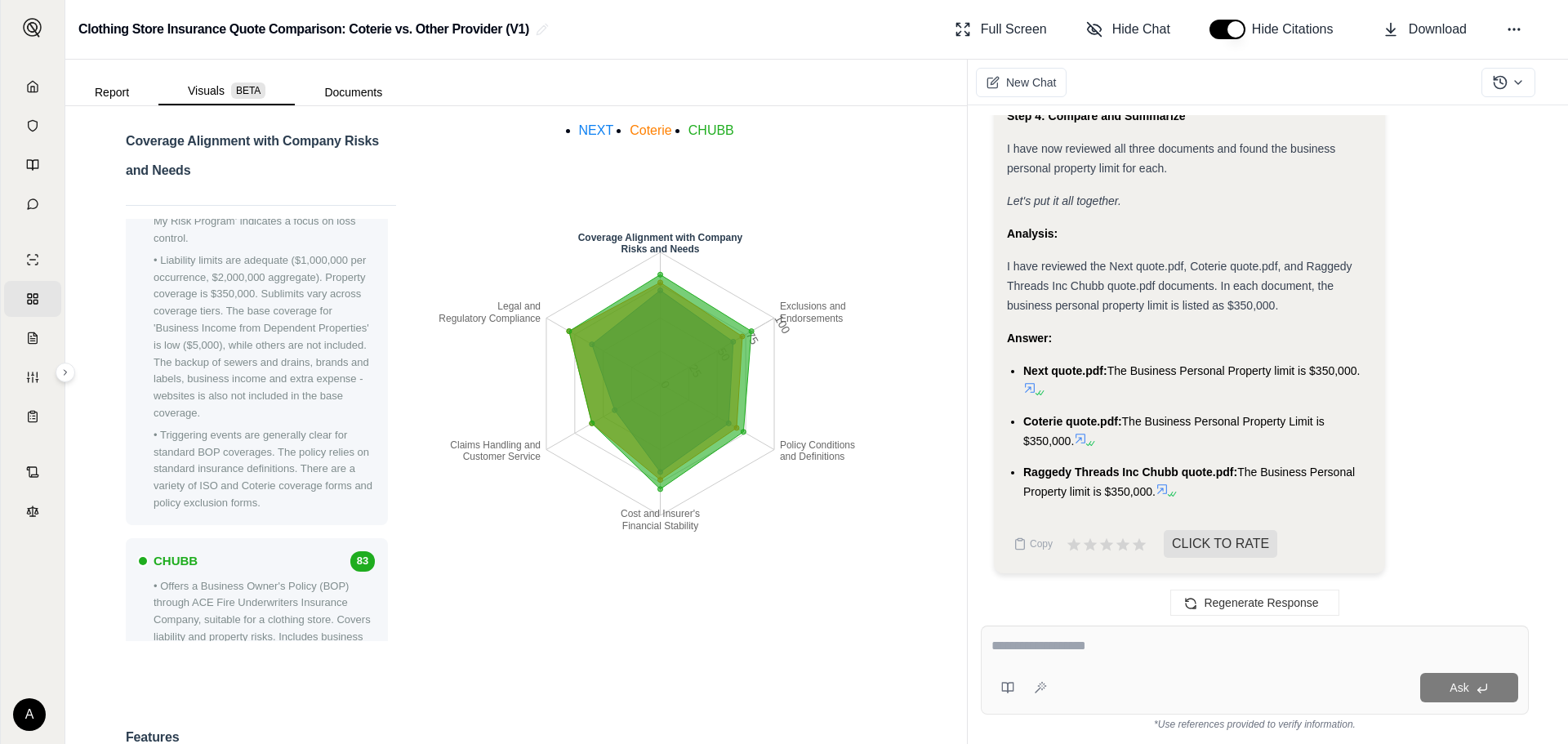
scroll to position [896, 0]
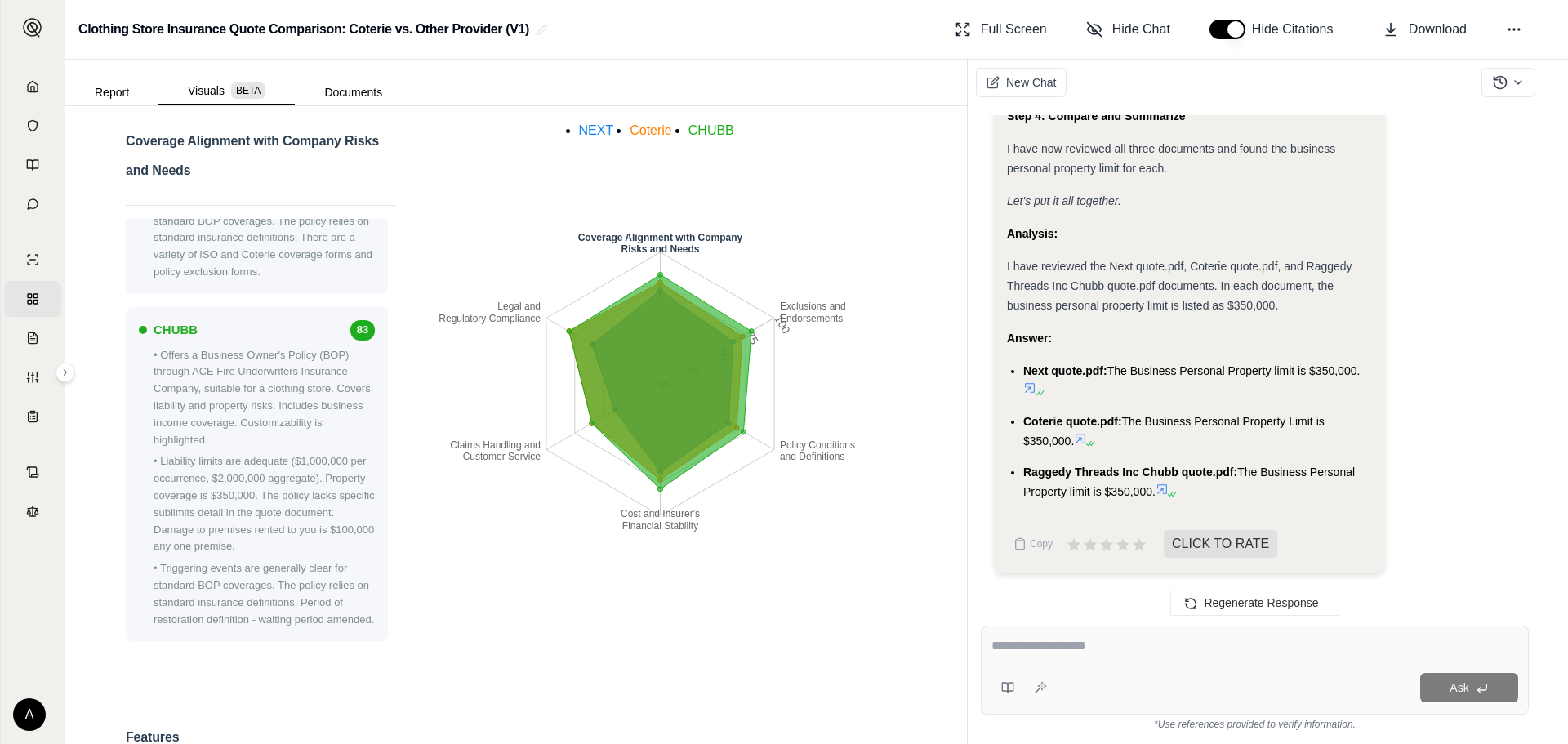
click at [714, 134] on span "CHUBB" at bounding box center [711, 130] width 45 height 14
click at [710, 129] on span "CHUBB" at bounding box center [711, 130] width 45 height 14
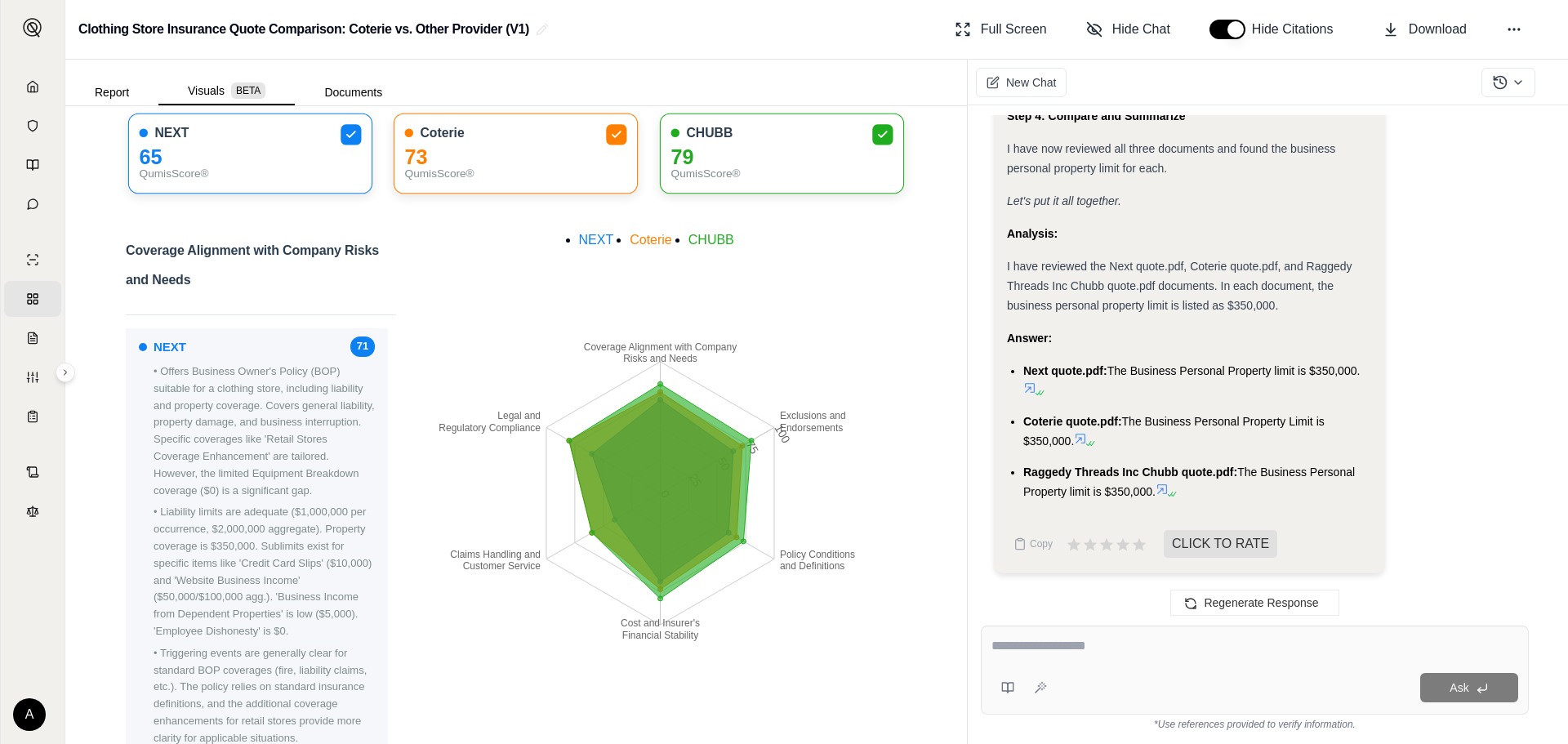
scroll to position [0, 0]
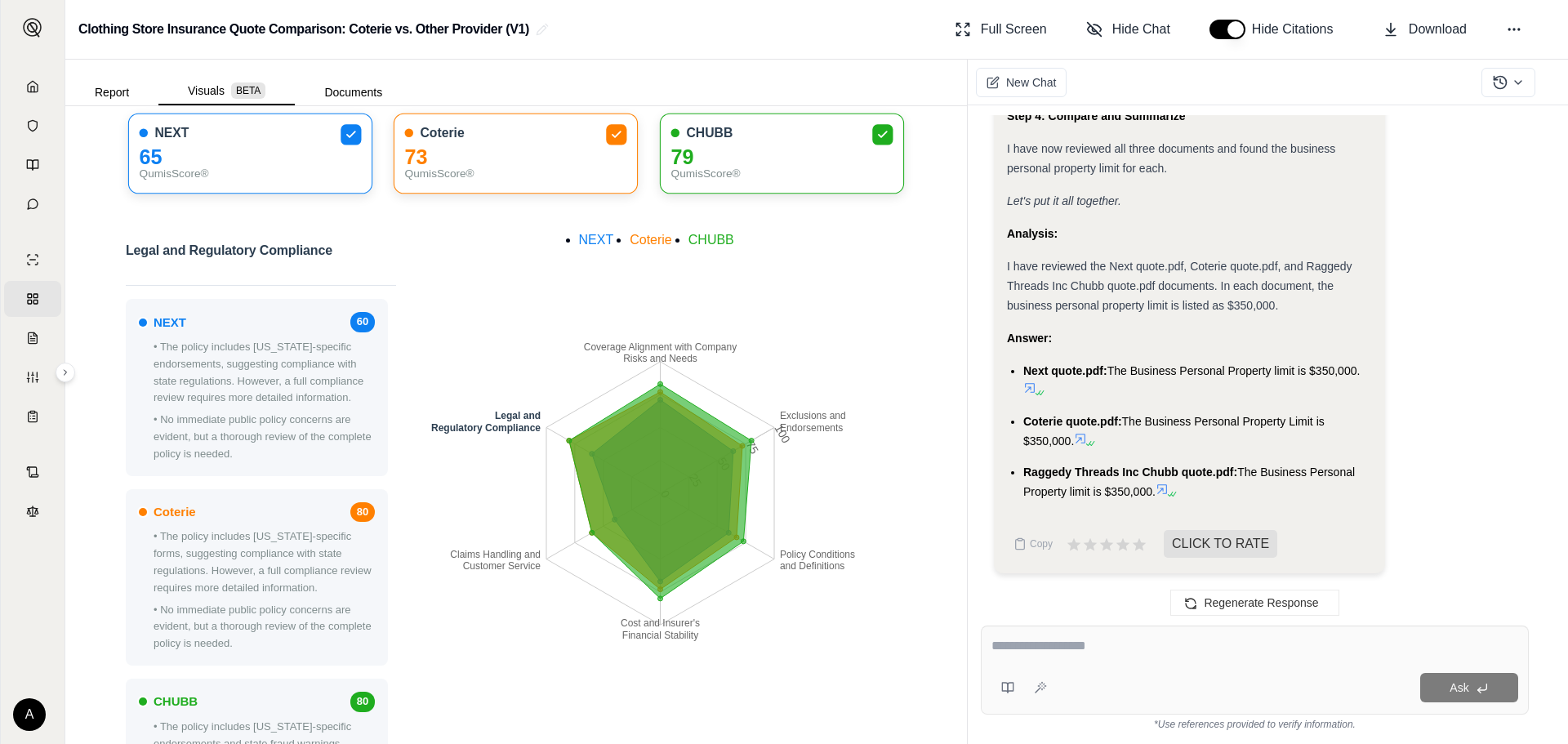
click at [562, 444] on icon "Coverage Alignment with Company Risks and Needs Exclusions and Endorsements Pol…" at bounding box center [660, 493] width 488 height 531
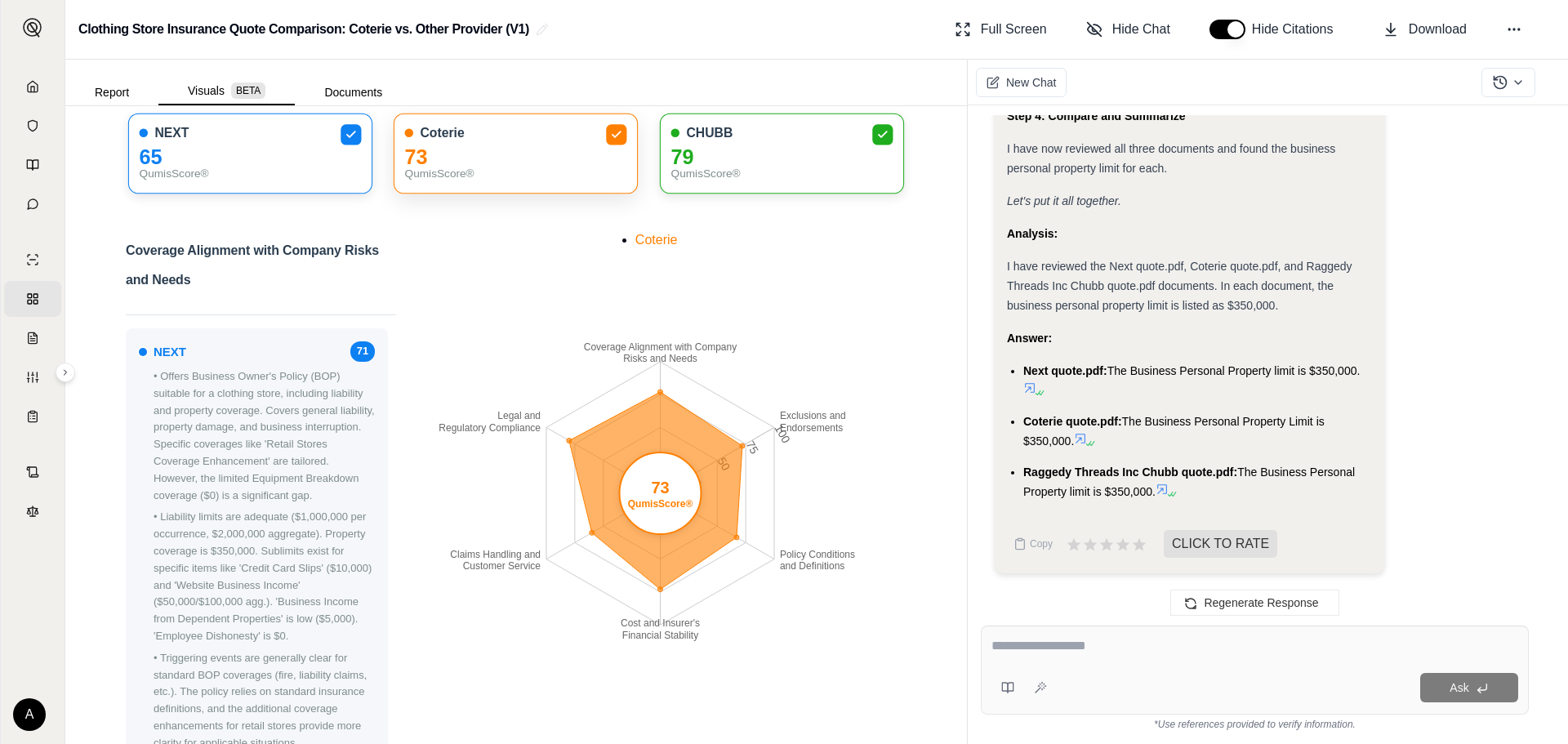
click at [606, 150] on div "73" at bounding box center [516, 157] width 222 height 17
click at [541, 178] on div "QumisScore®" at bounding box center [516, 174] width 222 height 17
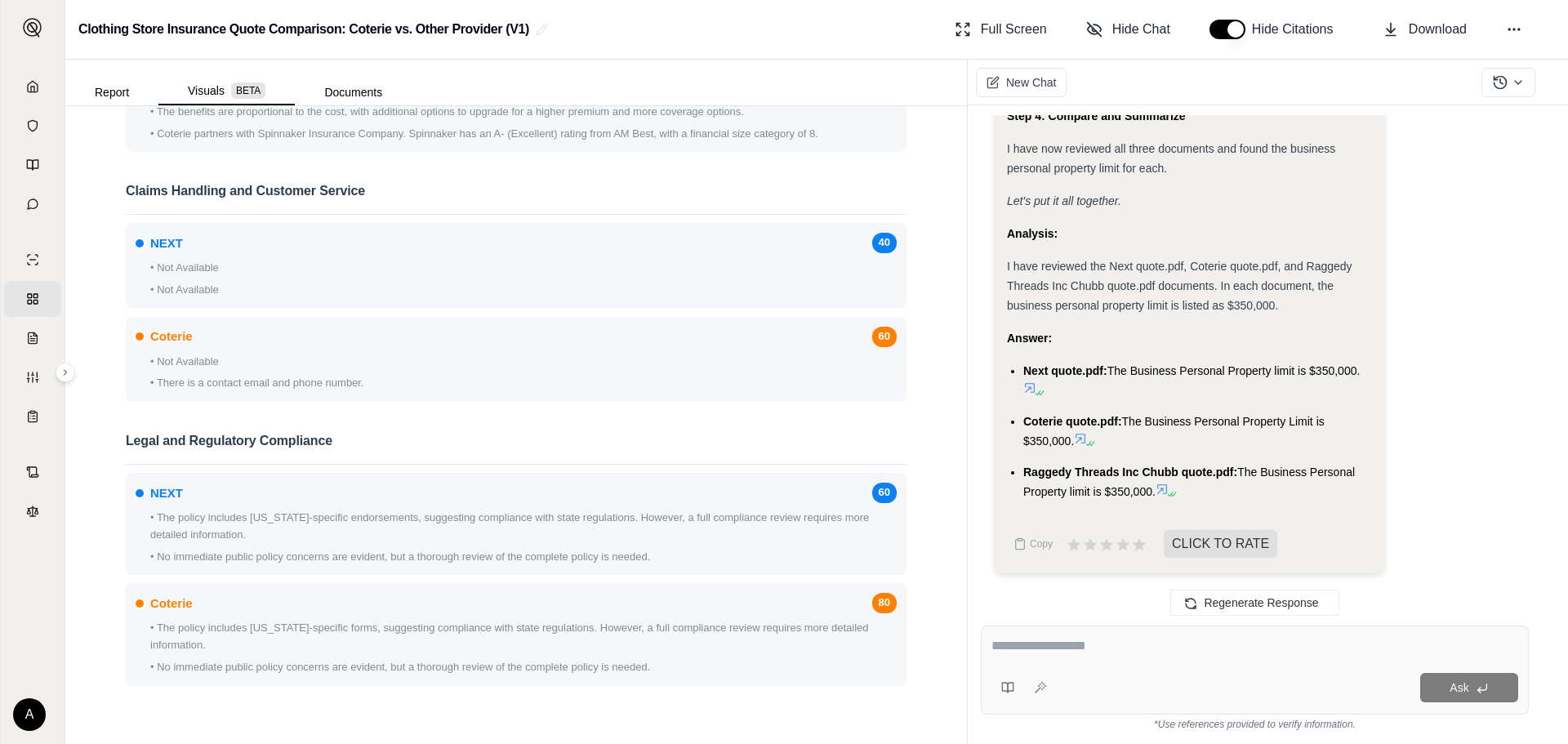
scroll to position [2344, 0]
